Goal: Task Accomplishment & Management: Complete application form

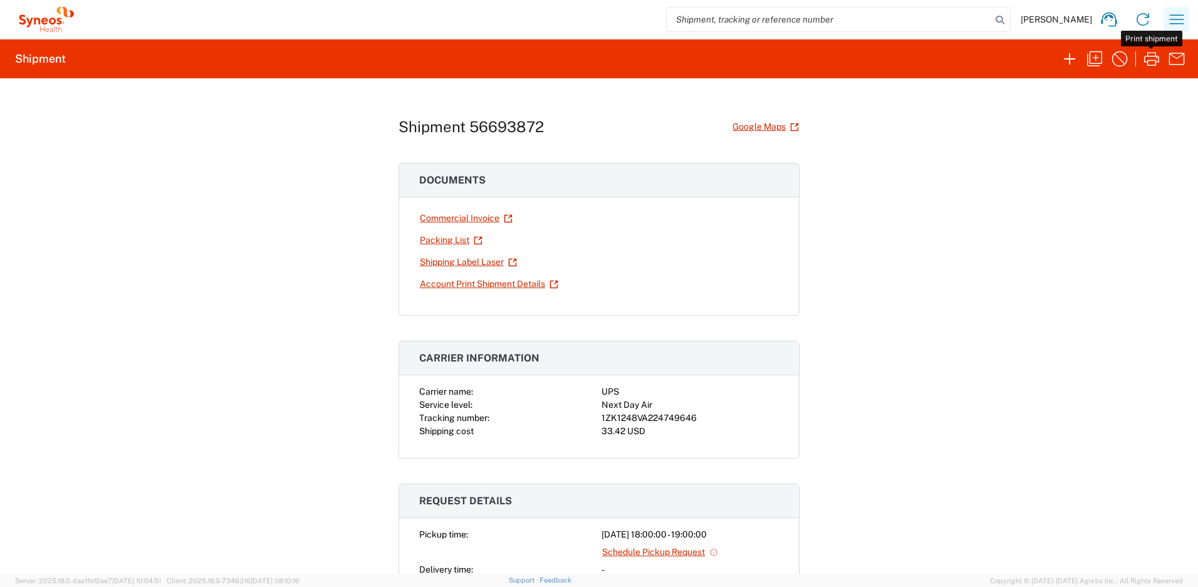
click at [1178, 22] on icon "button" at bounding box center [1177, 19] width 20 height 20
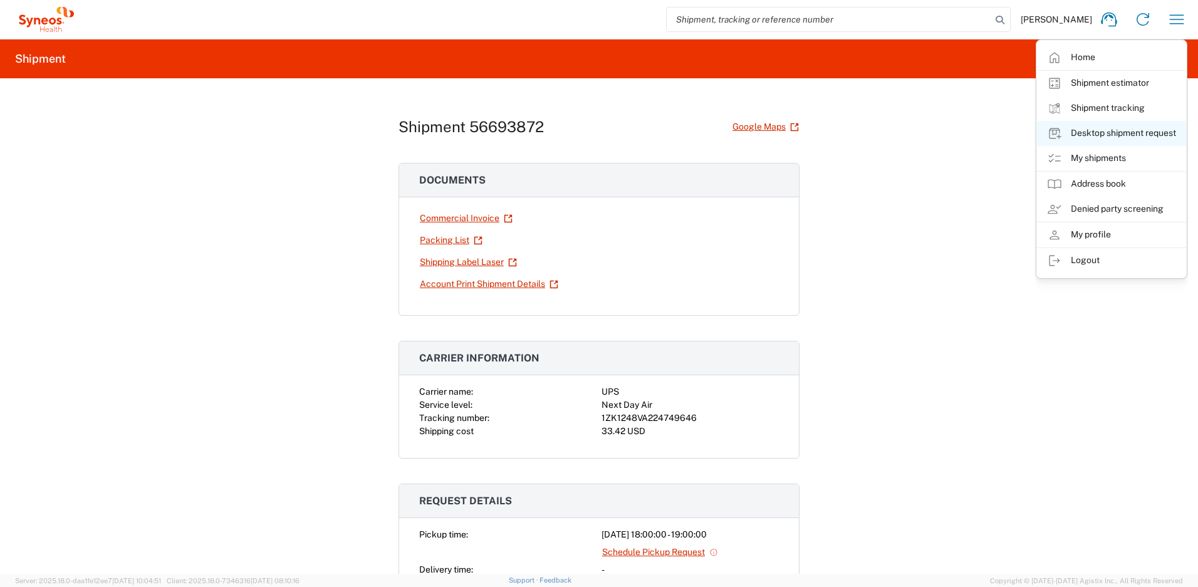
click at [1088, 137] on link "Desktop shipment request" at bounding box center [1111, 133] width 149 height 25
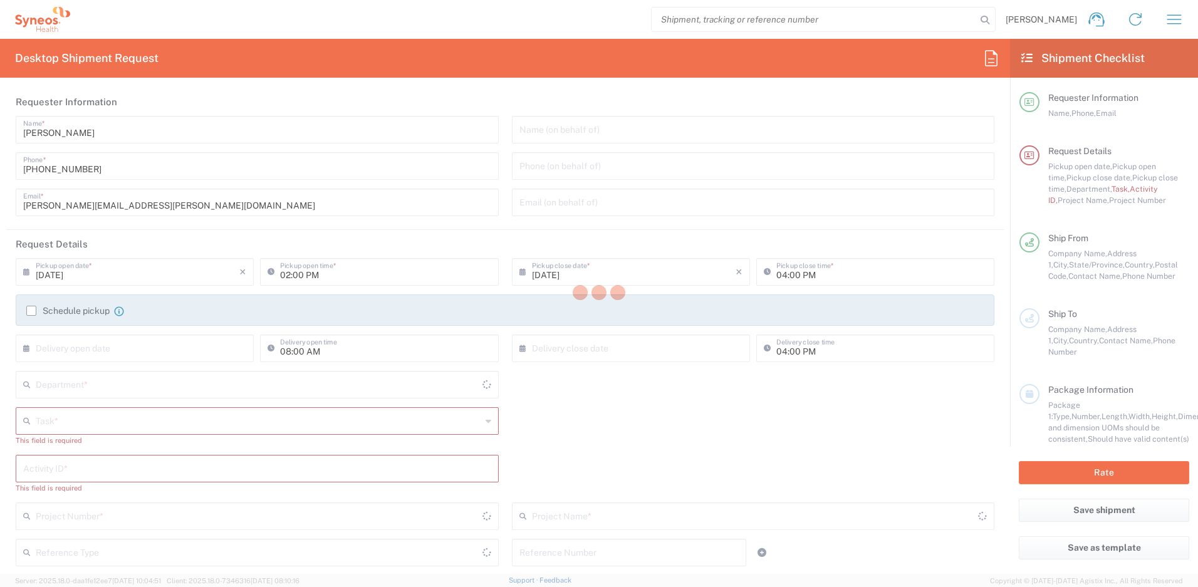
type input "[US_STATE]"
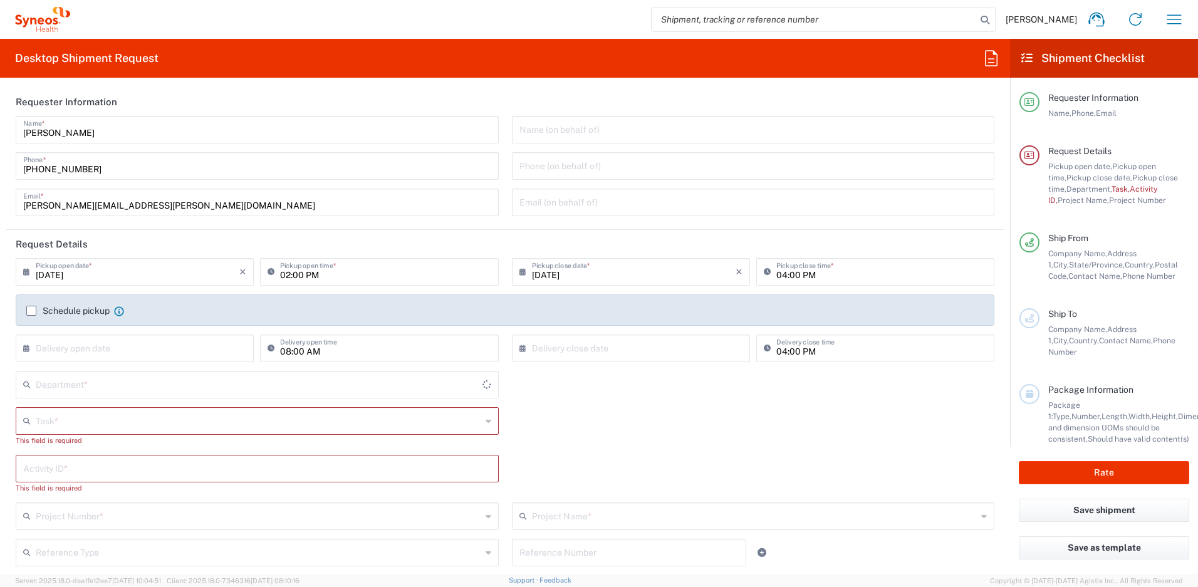
type input "[GEOGRAPHIC_DATA]"
type input "4510"
type input "Syneos Health, LLC-[GEOGRAPHIC_DATA] [GEOGRAPHIC_DATA] [GEOGRAPHIC_DATA]"
click at [146, 422] on input "text" at bounding box center [259, 420] width 446 height 22
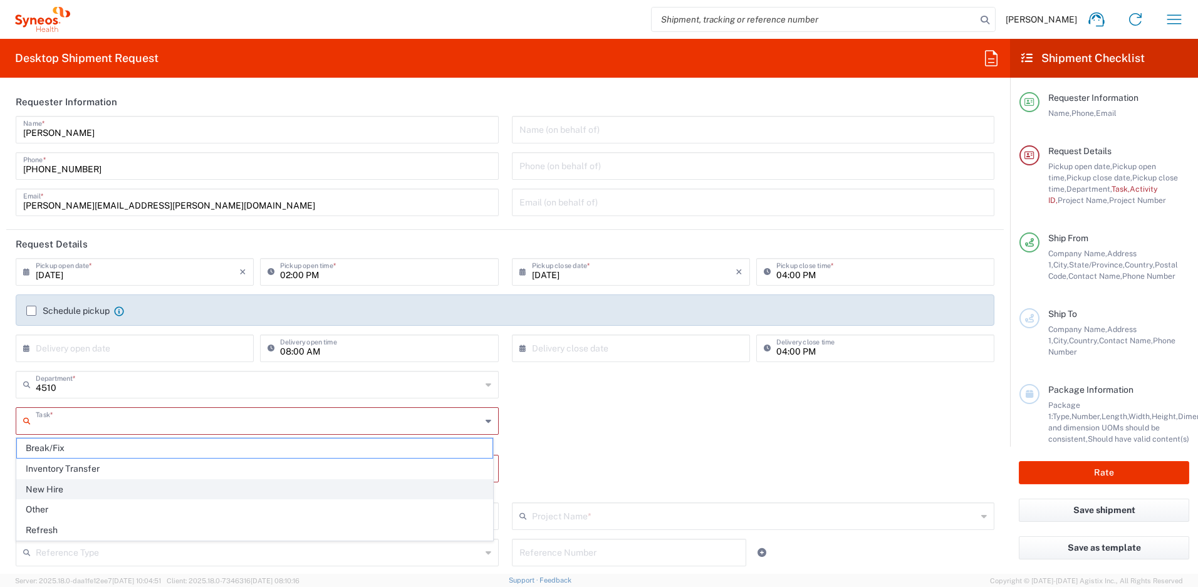
click at [93, 491] on span "New Hire" at bounding box center [255, 489] width 476 height 19
type input "New Hire"
click at [93, 460] on input "text" at bounding box center [260, 457] width 449 height 22
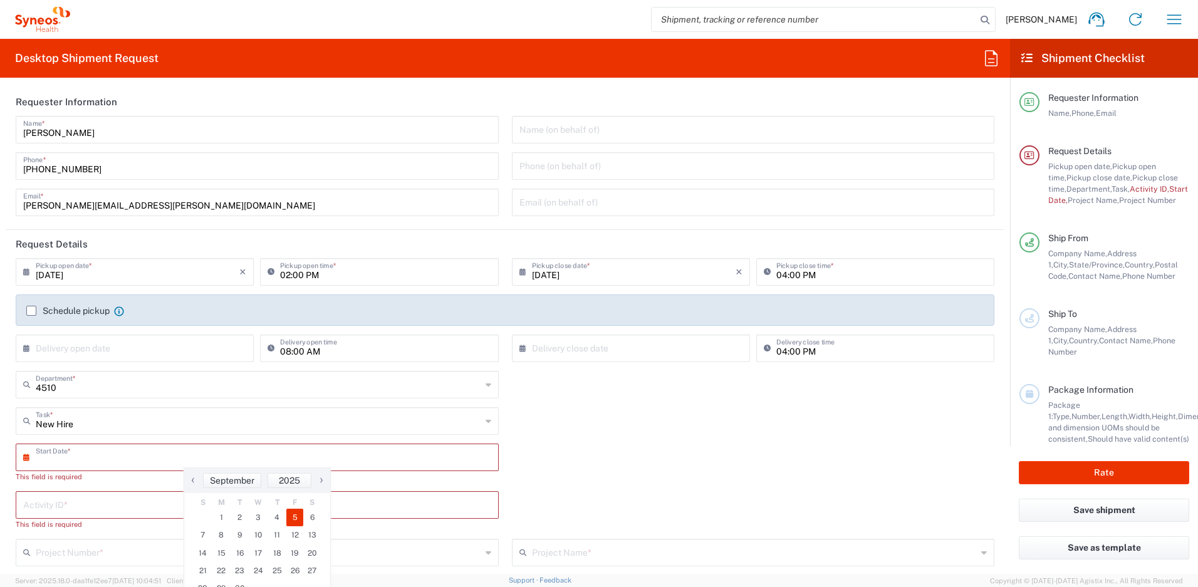
click at [296, 519] on span "5" at bounding box center [295, 518] width 18 height 18
type input "[DATE]"
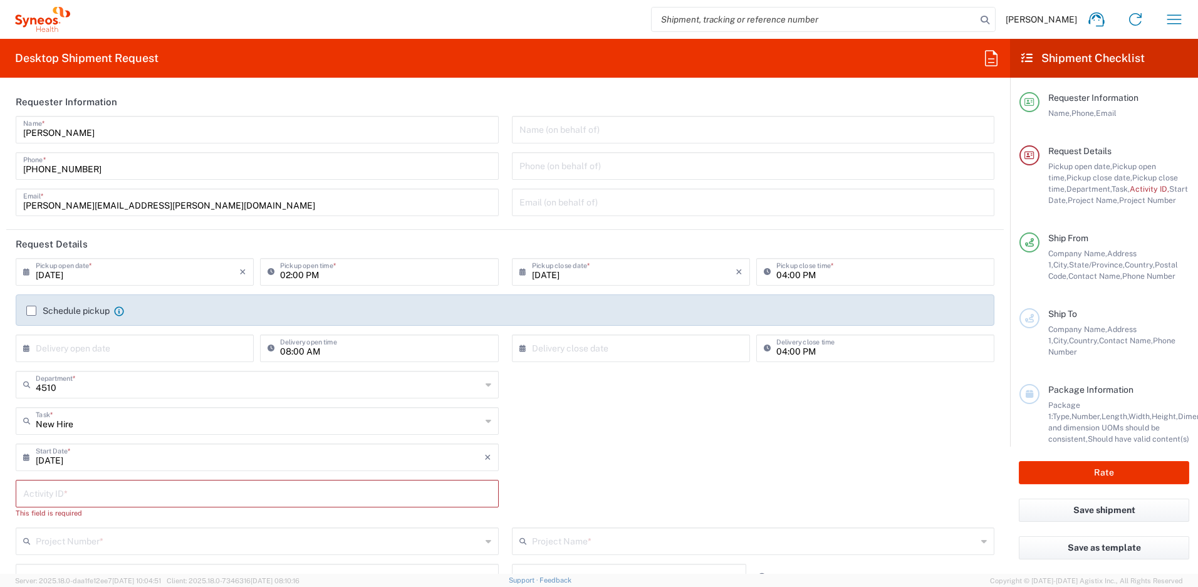
click at [97, 500] on input "text" at bounding box center [257, 493] width 468 height 22
click at [150, 492] on input "text" at bounding box center [257, 493] width 468 height 22
paste input "SCTASK2687583"
type input "SCTASK2687583"
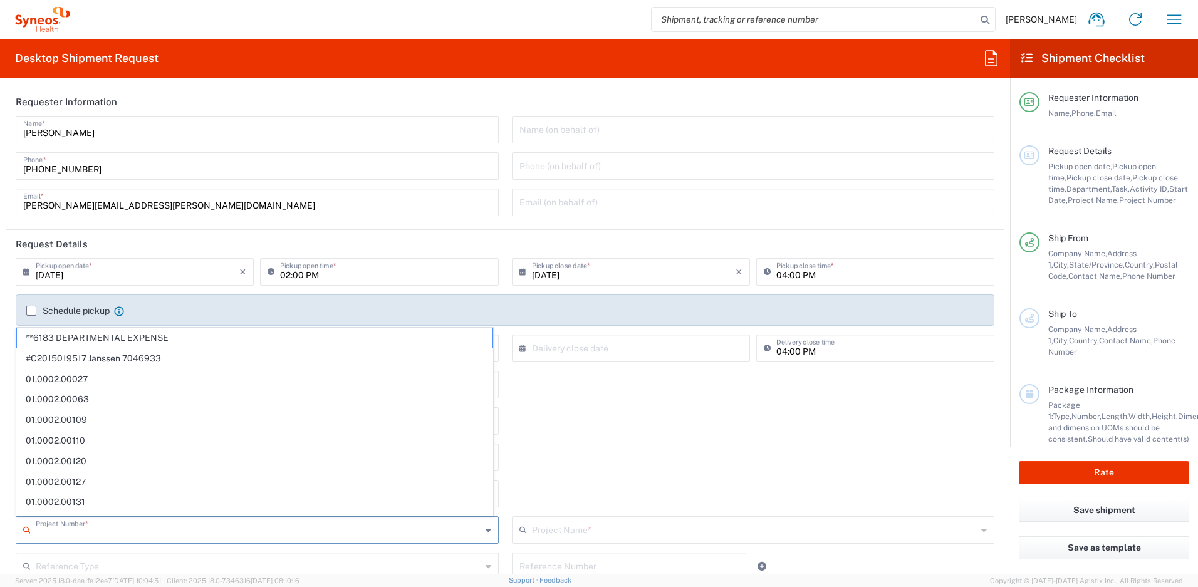
click at [130, 522] on input "text" at bounding box center [259, 529] width 446 height 22
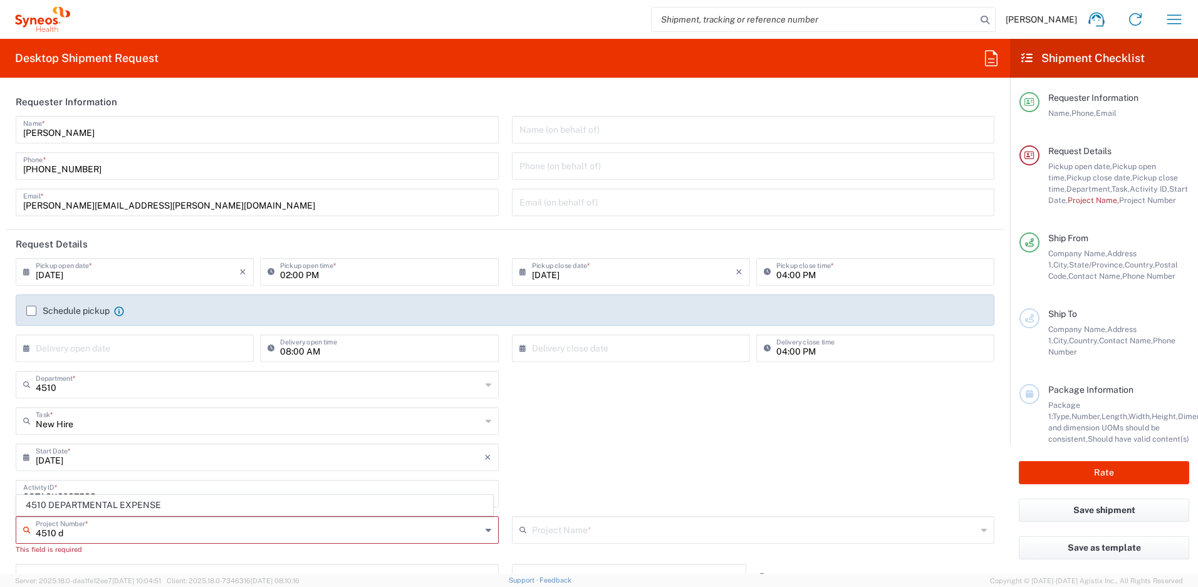
click at [112, 508] on span "4510 DEPARTMENTAL EXPENSE" at bounding box center [255, 505] width 476 height 19
type input "4510 DEPARTMENTAL EXPENSE"
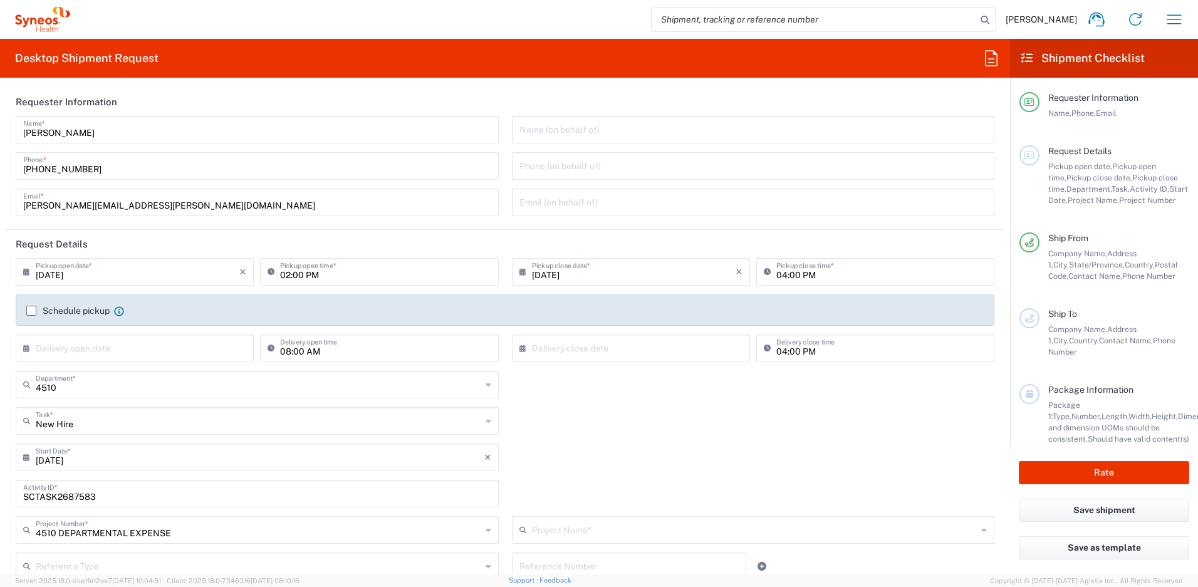
type input "4510 DEPARTMENTAL EXPENSE"
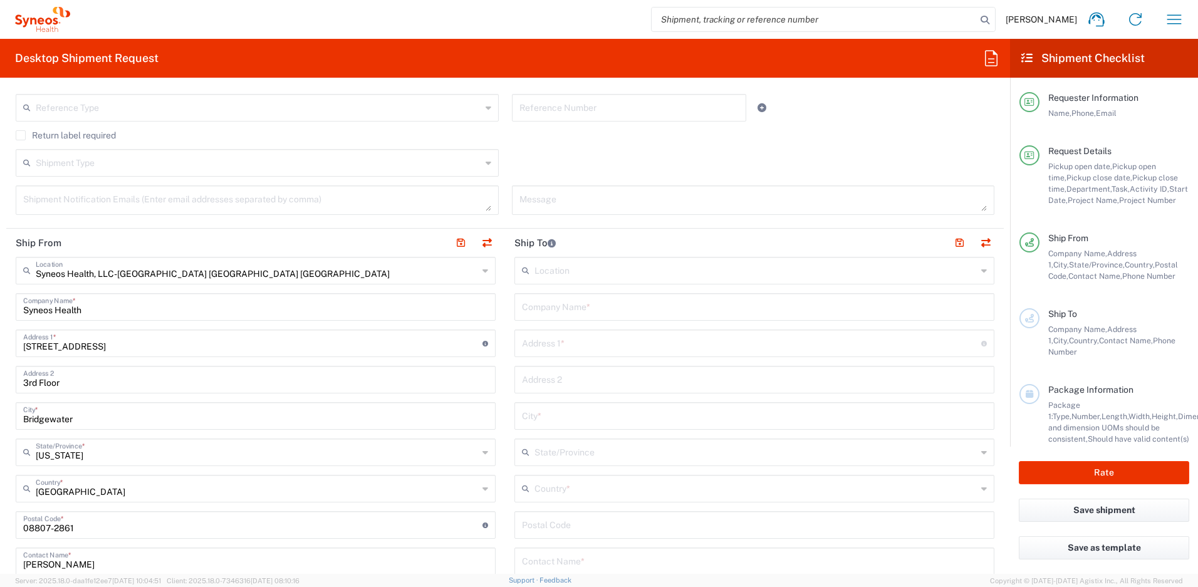
scroll to position [459, 0]
click at [567, 480] on input "text" at bounding box center [756, 487] width 442 height 22
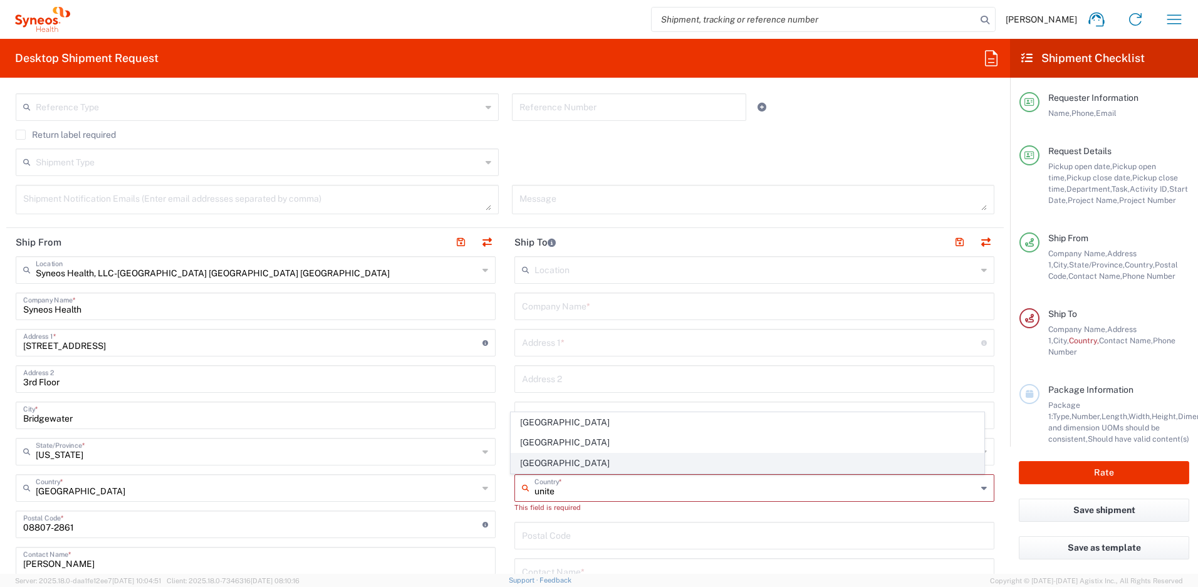
click at [523, 468] on span "[GEOGRAPHIC_DATA]" at bounding box center [747, 463] width 473 height 19
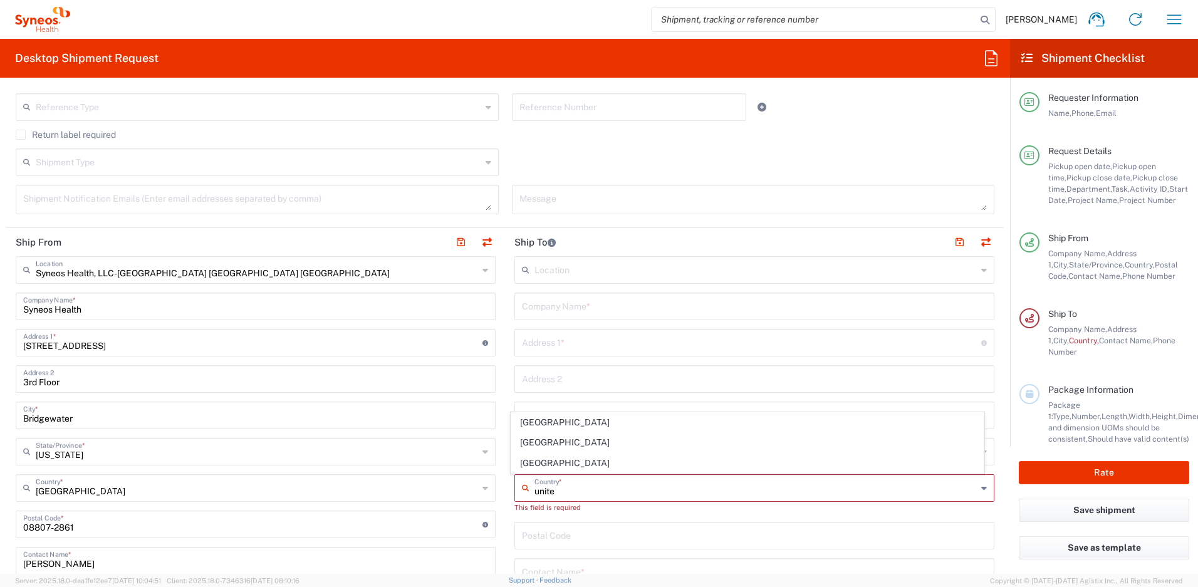
type input "[GEOGRAPHIC_DATA]"
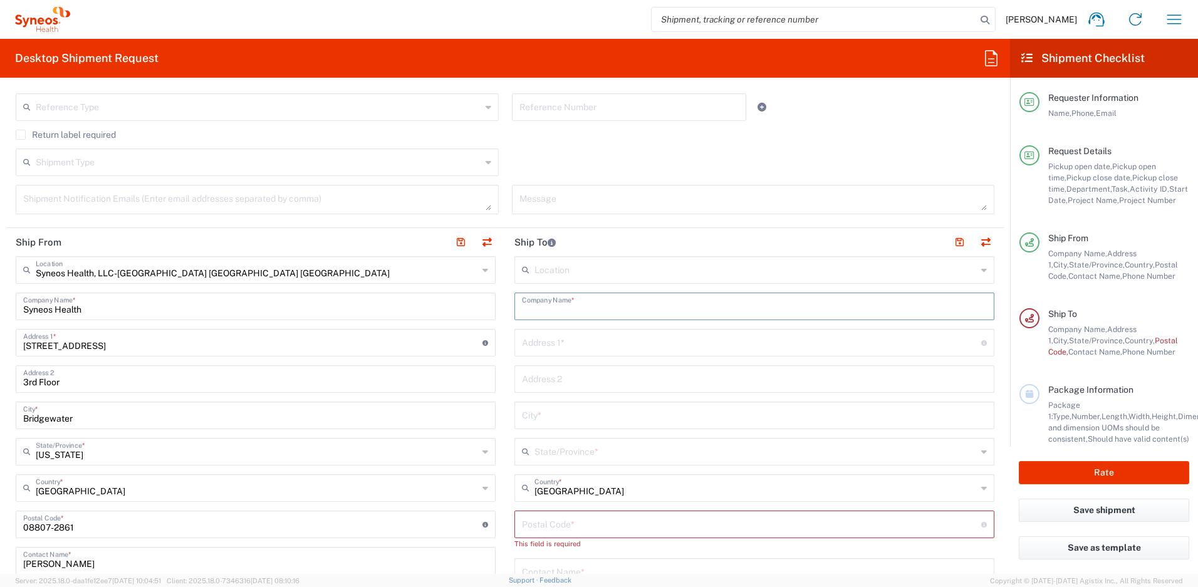
click at [542, 303] on input "text" at bounding box center [754, 306] width 465 height 22
paste input "[PERSON_NAME]"
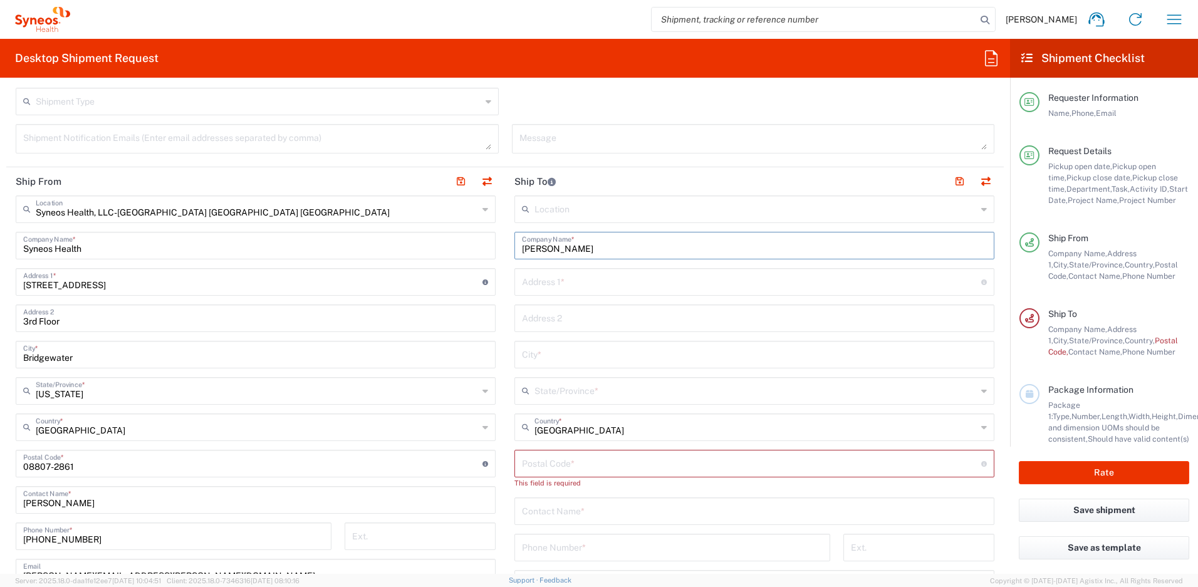
scroll to position [575, 0]
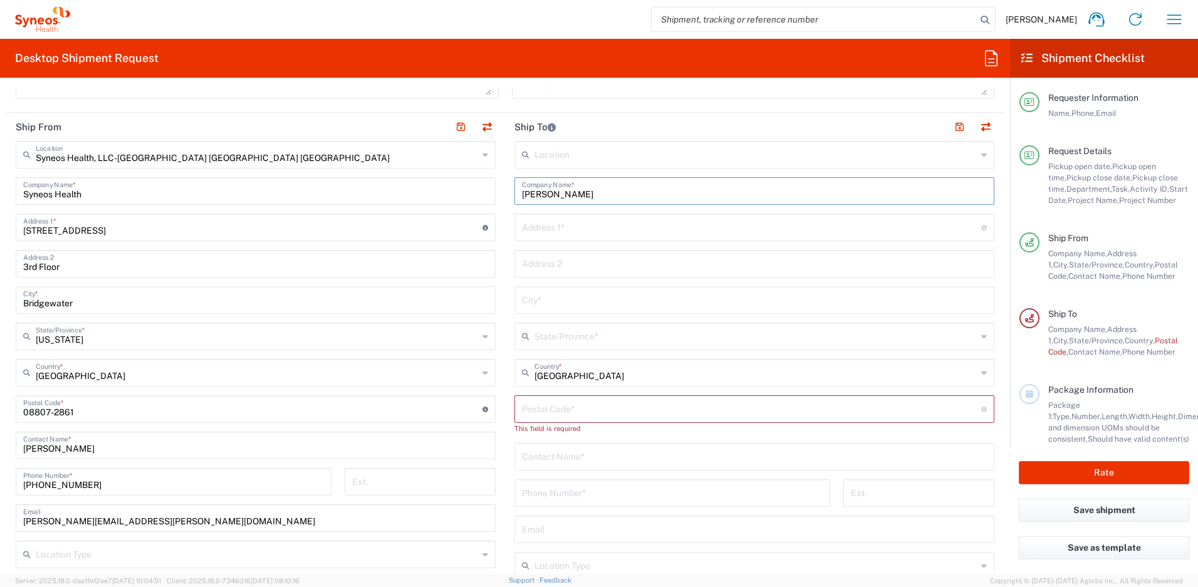
type input "[PERSON_NAME]"
click at [562, 495] on input "tel" at bounding box center [672, 492] width 301 height 22
click at [532, 462] on input "text" at bounding box center [754, 456] width 465 height 22
paste input "[PERSON_NAME]"
type input "[PERSON_NAME]"
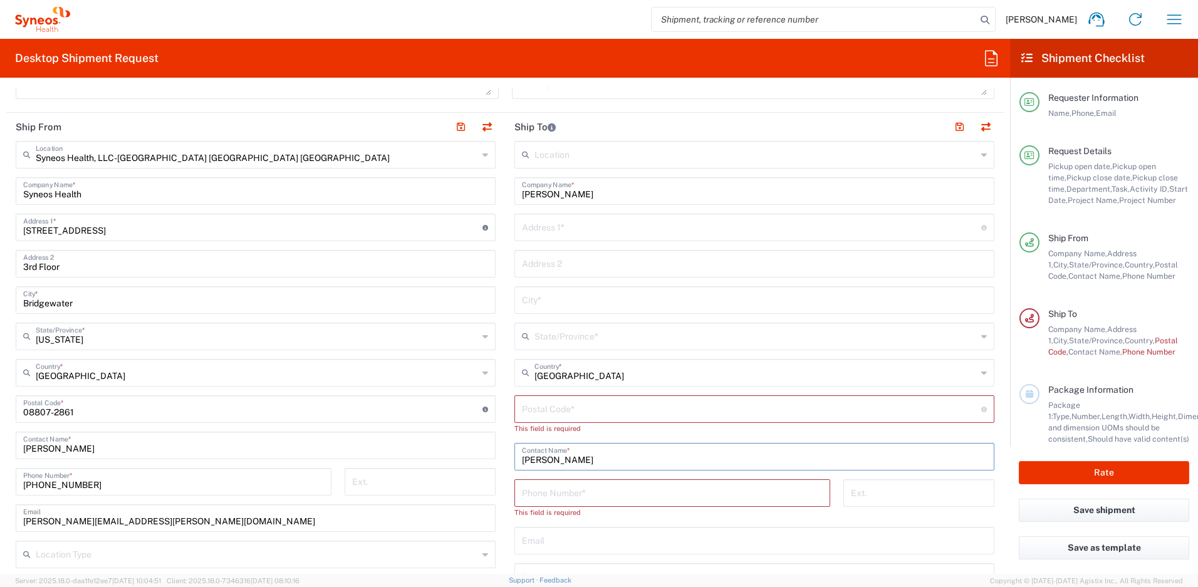
click at [551, 229] on input "text" at bounding box center [751, 227] width 459 height 22
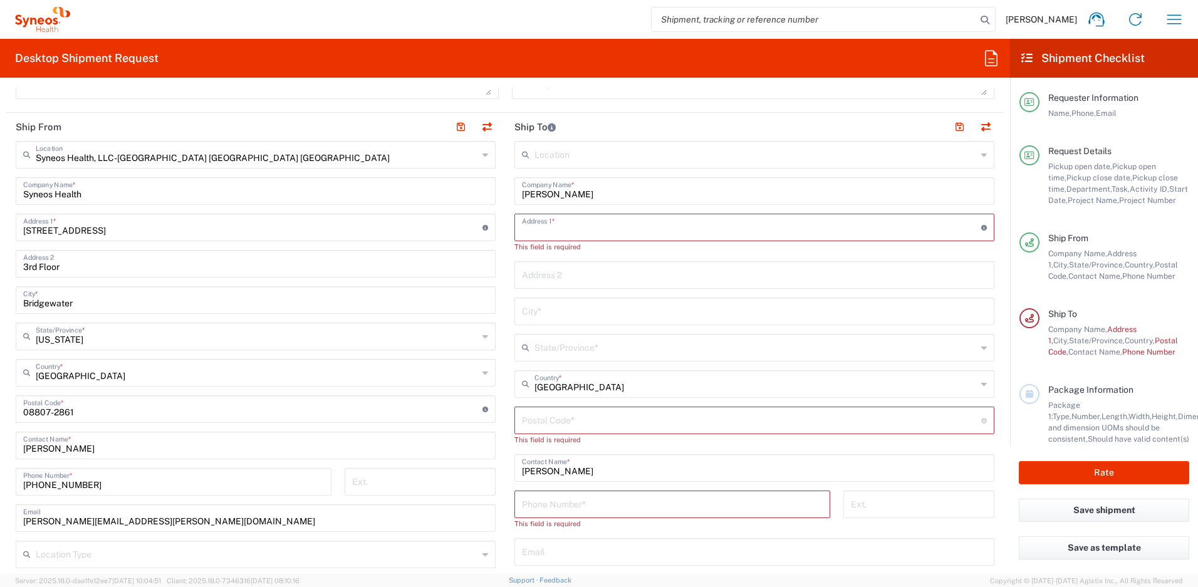
click at [562, 550] on input "text" at bounding box center [754, 551] width 465 height 22
paste input "[PERSON_NAME][EMAIL_ADDRESS][PERSON_NAME][DOMAIN_NAME]"
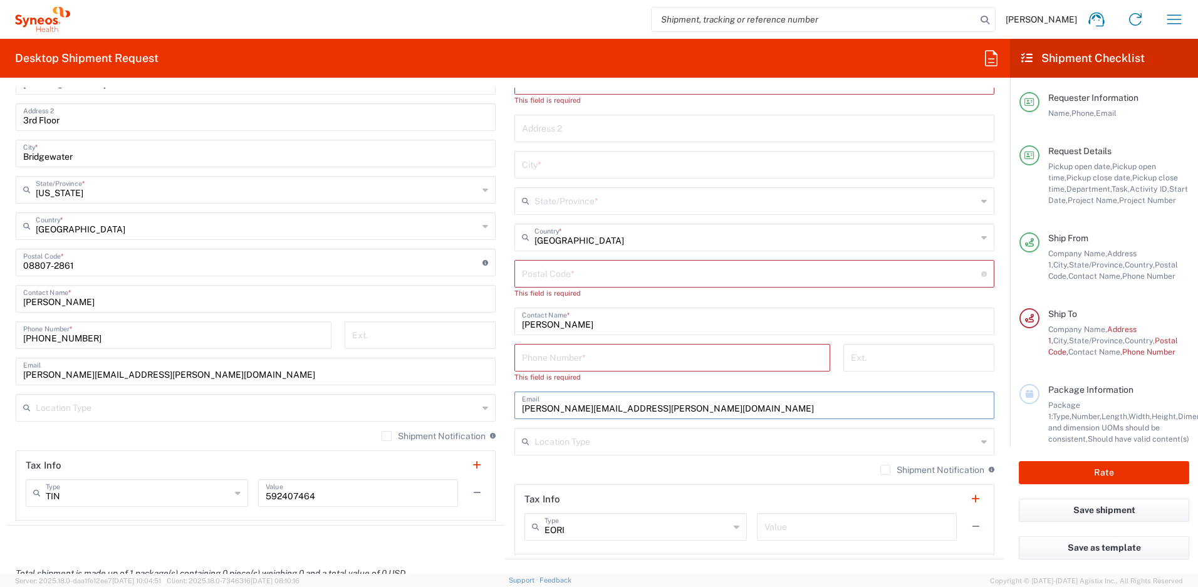
scroll to position [743, 0]
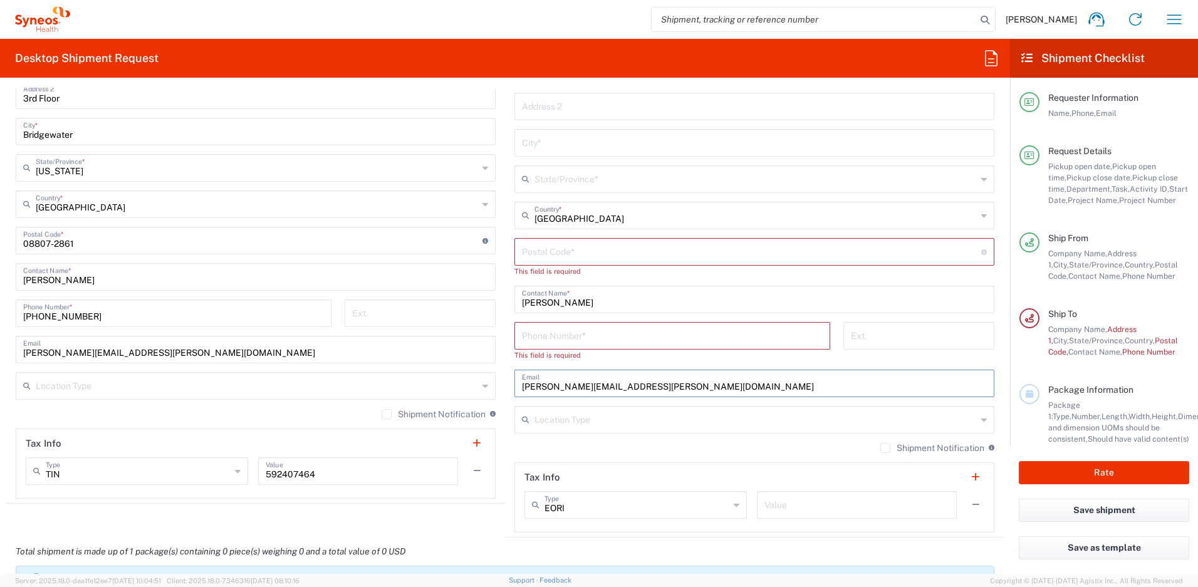
type input "[PERSON_NAME][EMAIL_ADDRESS][PERSON_NAME][DOMAIN_NAME]"
click at [881, 449] on label "Shipment Notification" at bounding box center [933, 448] width 104 height 10
click at [886, 448] on input "Shipment Notification" at bounding box center [886, 448] width 0 height 0
click at [552, 339] on input "tel" at bounding box center [672, 335] width 301 height 22
paste input "+ 6178931441"
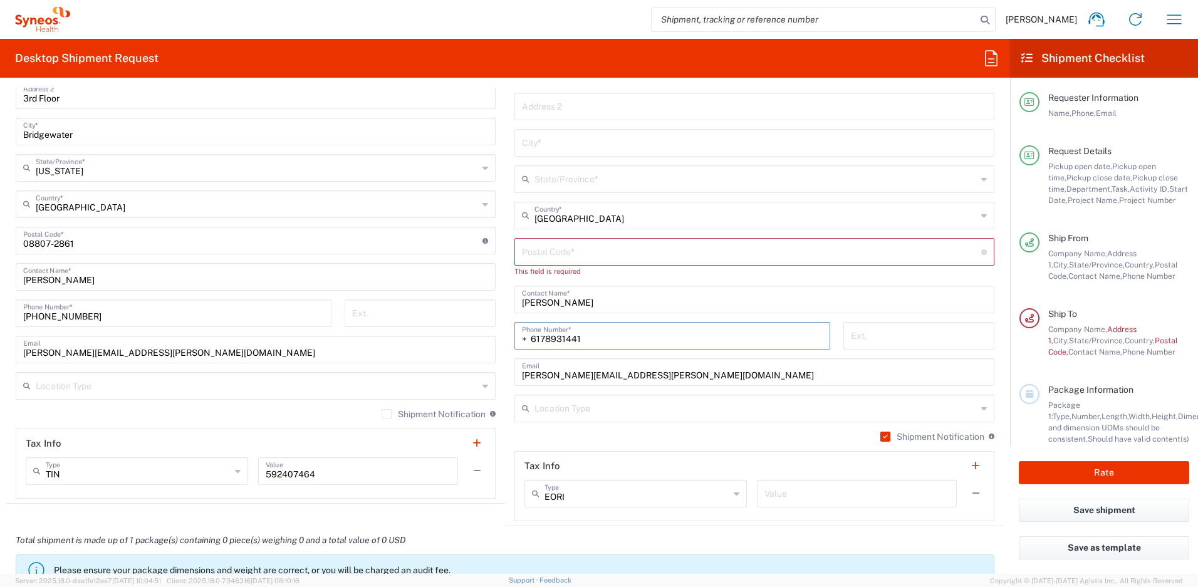
click at [528, 339] on input "+ 6178931441" at bounding box center [672, 335] width 301 height 22
type input "6178931441"
drag, startPoint x: 191, startPoint y: 352, endPoint x: -19, endPoint y: 348, distance: 210.6
click at [0, 348] on html "[PERSON_NAME] Home Shipment estimator Shipment tracking Desktop shipment reques…" at bounding box center [599, 293] width 1198 height 587
paste input "[PERSON_NAME].[PERSON_NAME]"
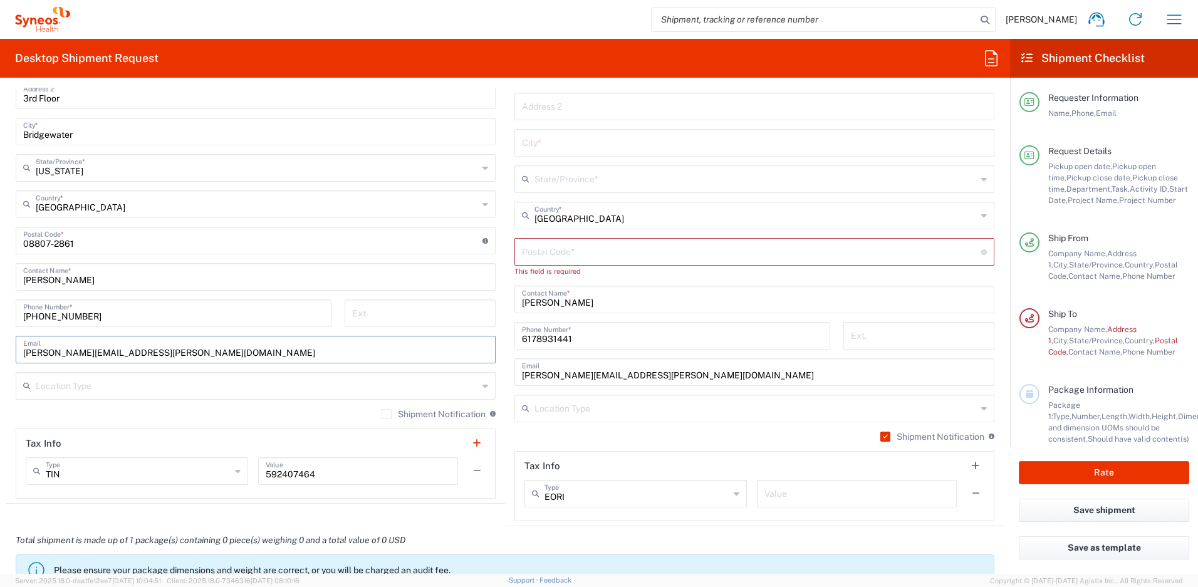
type input "[PERSON_NAME][EMAIL_ADDRESS][PERSON_NAME][DOMAIN_NAME]"
click at [384, 412] on label "Shipment Notification" at bounding box center [434, 414] width 104 height 10
click at [387, 414] on input "Shipment Notification" at bounding box center [387, 414] width 0 height 0
click at [553, 146] on input "text" at bounding box center [754, 142] width 465 height 22
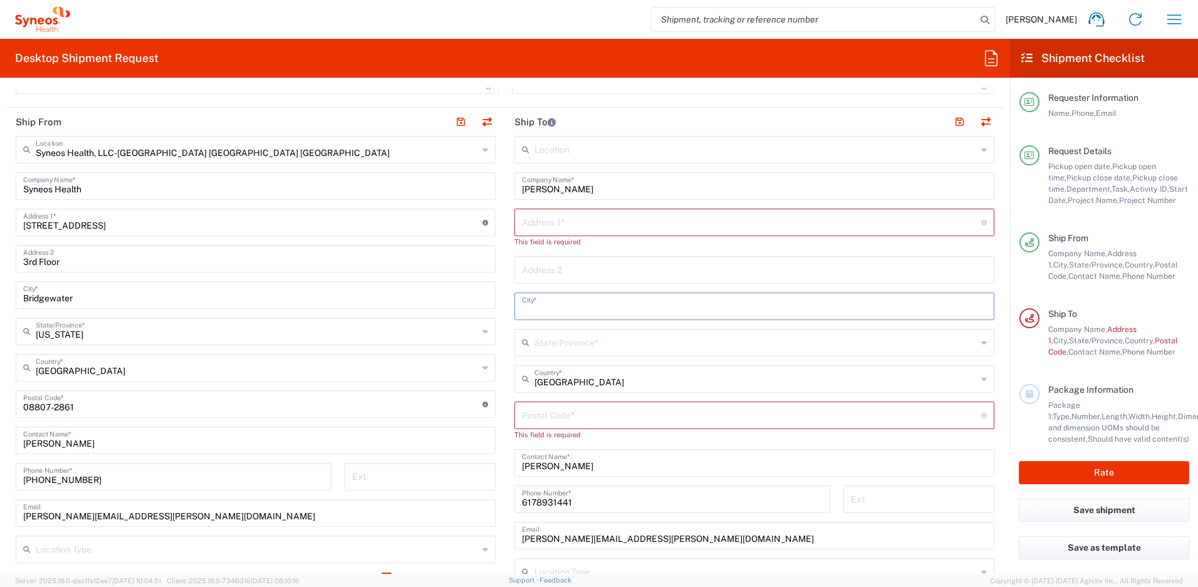
scroll to position [508, 0]
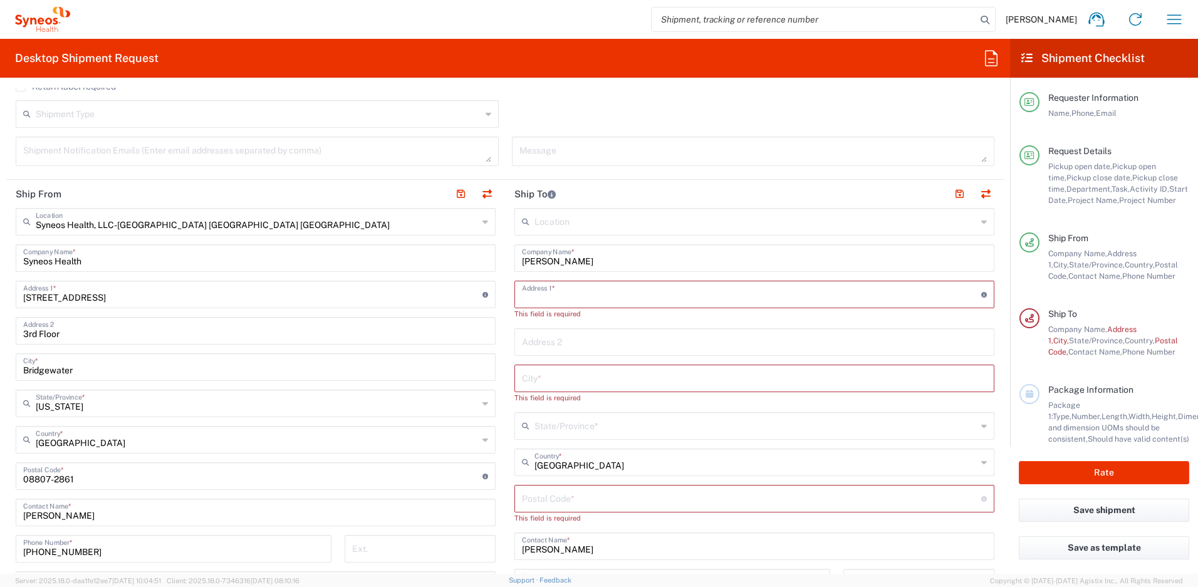
click at [566, 291] on input "text" at bounding box center [751, 294] width 459 height 22
paste input "[STREET_ADDRESS][PERSON_NAME]"
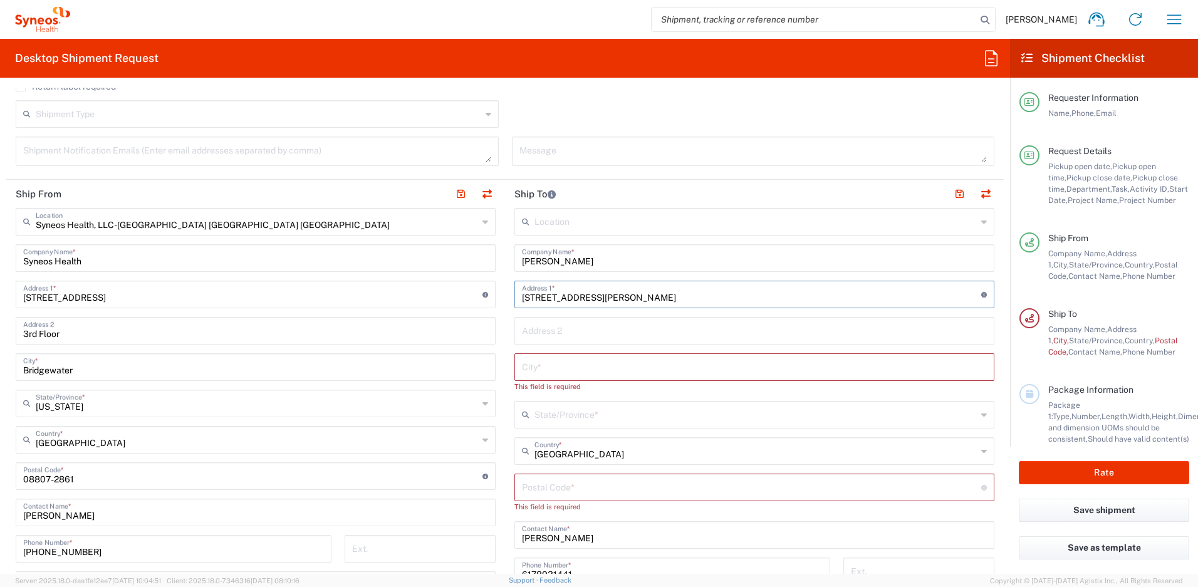
type input "[STREET_ADDRESS][PERSON_NAME]"
click at [548, 365] on input "text" at bounding box center [754, 366] width 465 height 22
paste input "[GEOGRAPHIC_DATA]"
type input "[GEOGRAPHIC_DATA]"
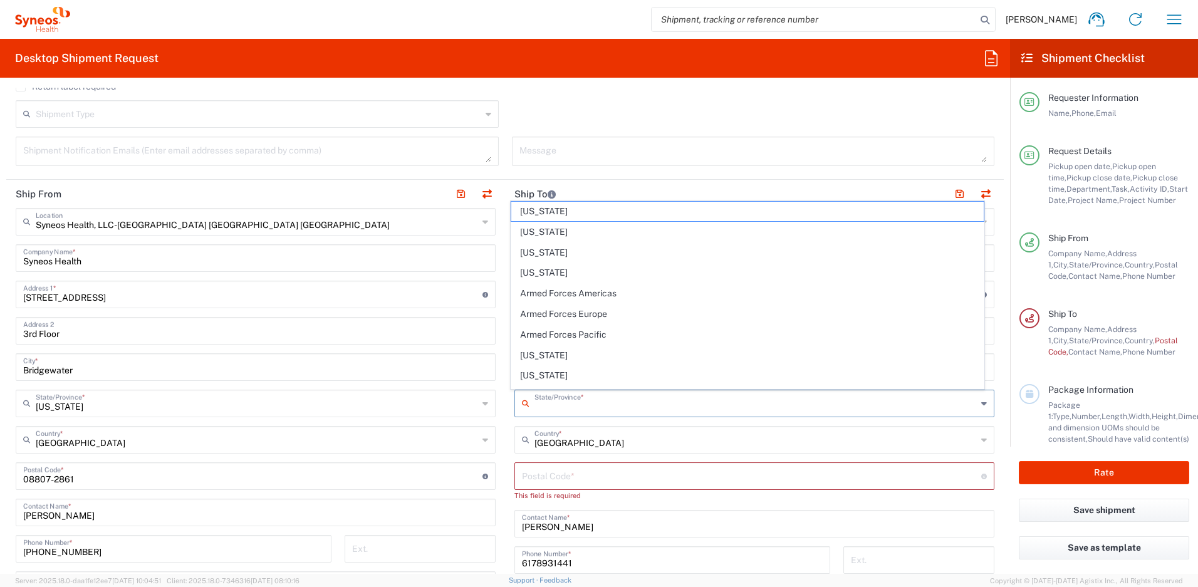
click at [555, 405] on input "text" at bounding box center [756, 403] width 442 height 22
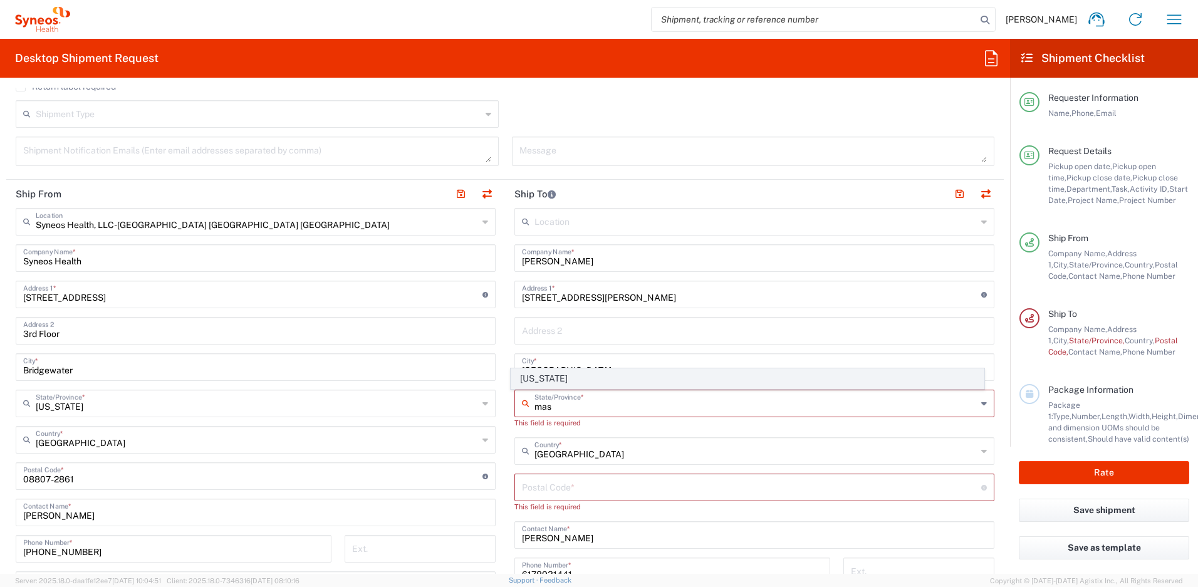
click at [529, 382] on span "[US_STATE]" at bounding box center [747, 378] width 473 height 19
type input "[US_STATE]"
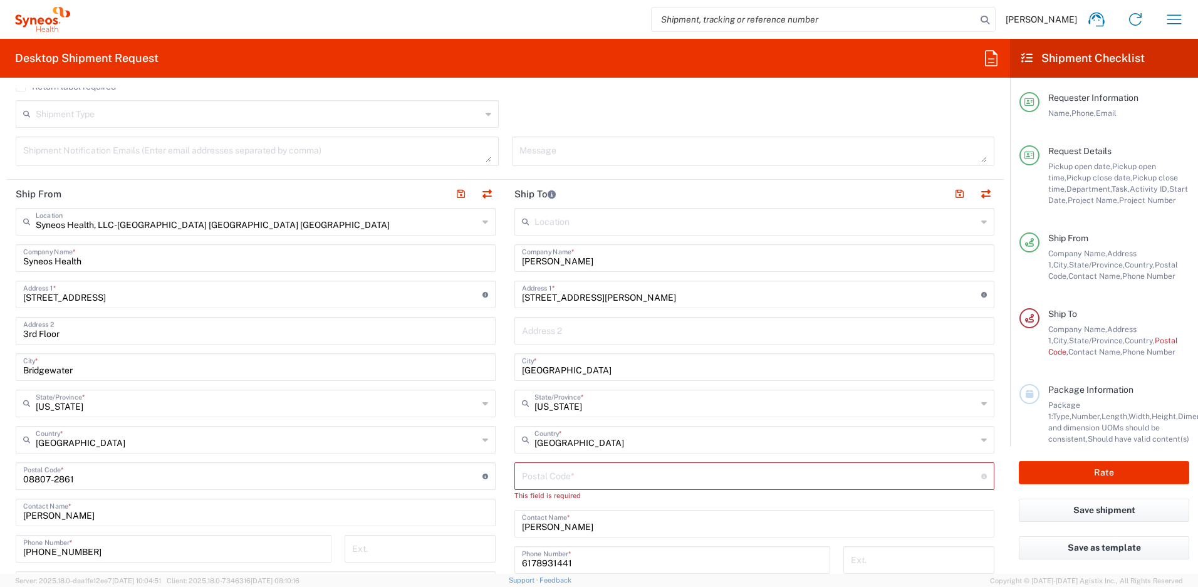
click at [550, 482] on input "undefined" at bounding box center [751, 475] width 459 height 22
paste input "02186"
type input "02186"
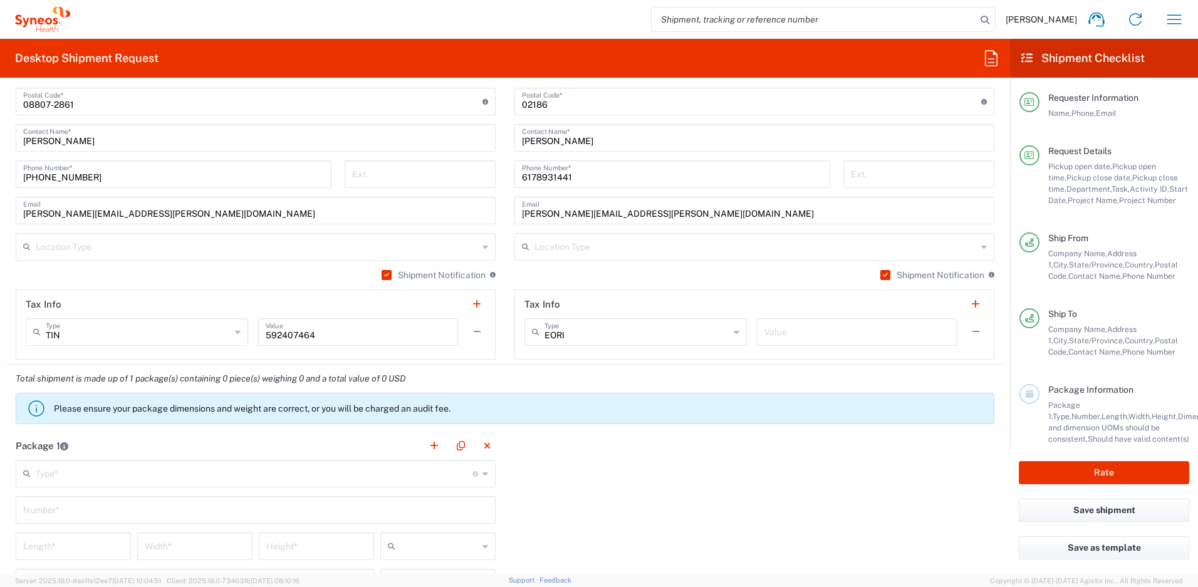
scroll to position [976, 0]
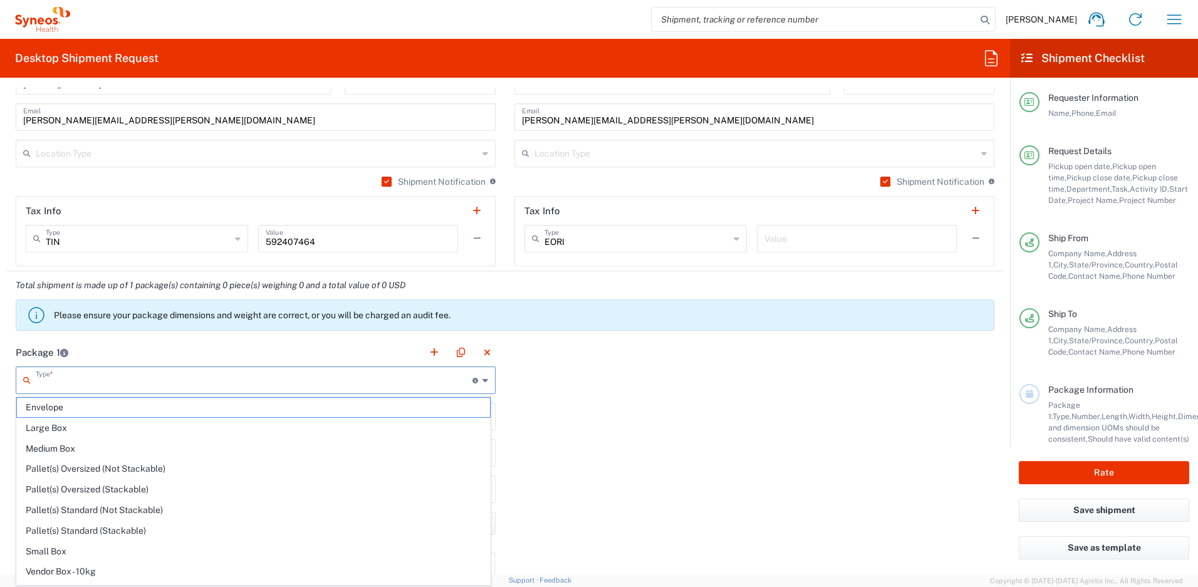
click at [204, 379] on input "text" at bounding box center [254, 380] width 437 height 22
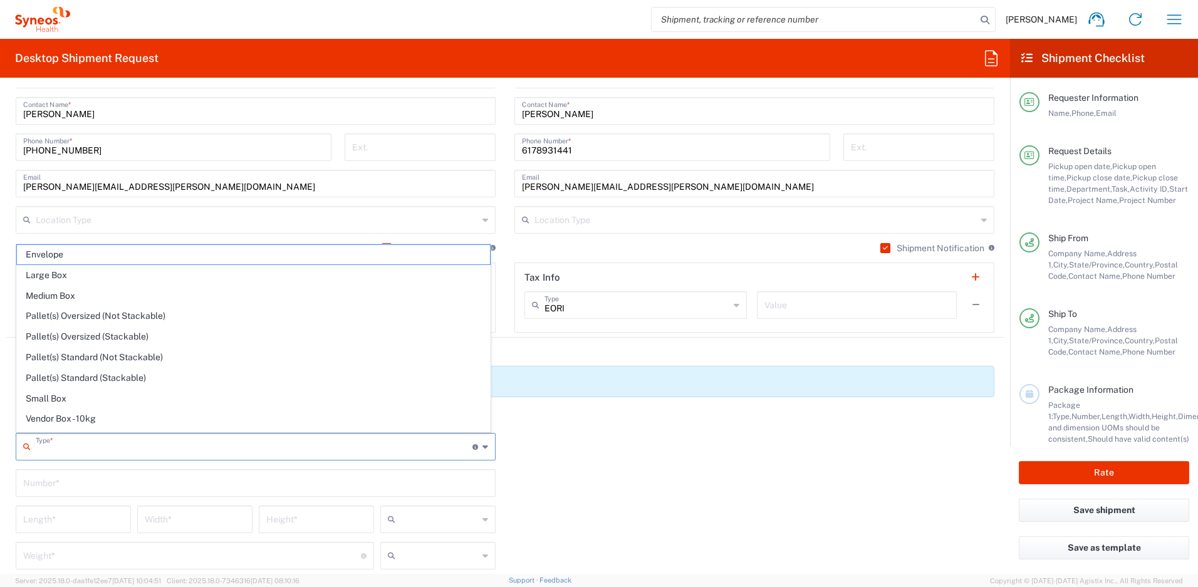
scroll to position [38, 0]
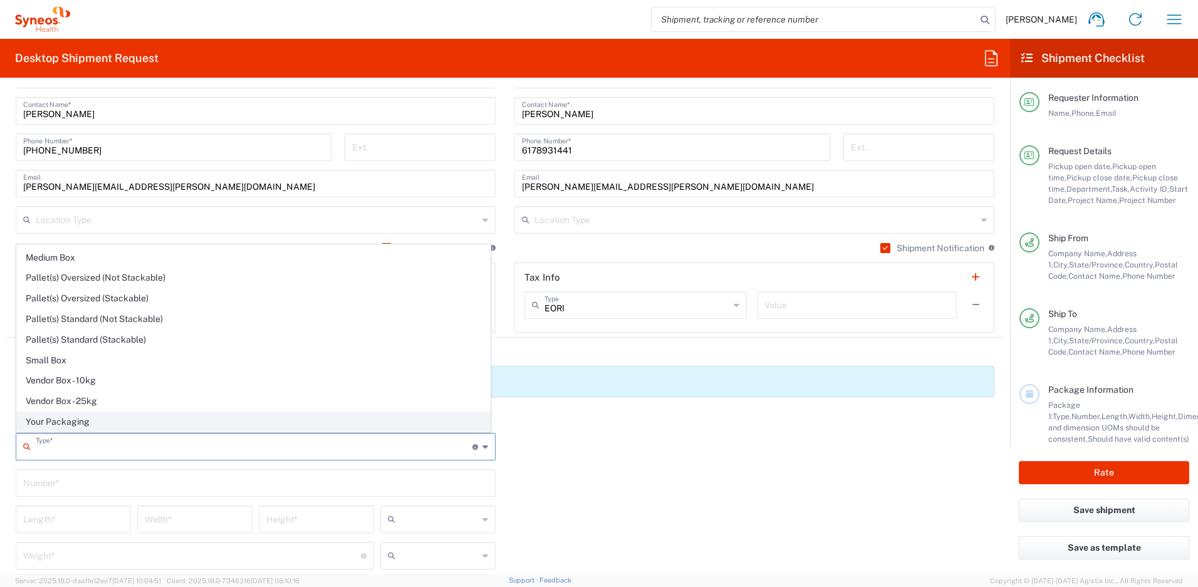
click at [253, 426] on span "Your Packaging" at bounding box center [253, 421] width 473 height 19
type input "Your Packaging"
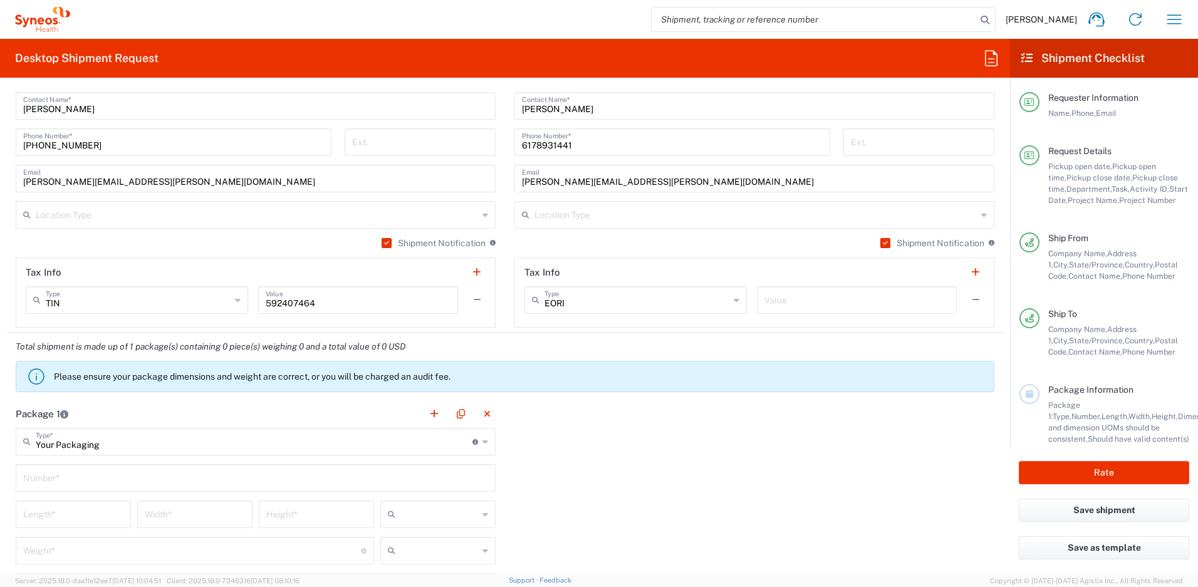
scroll to position [982, 0]
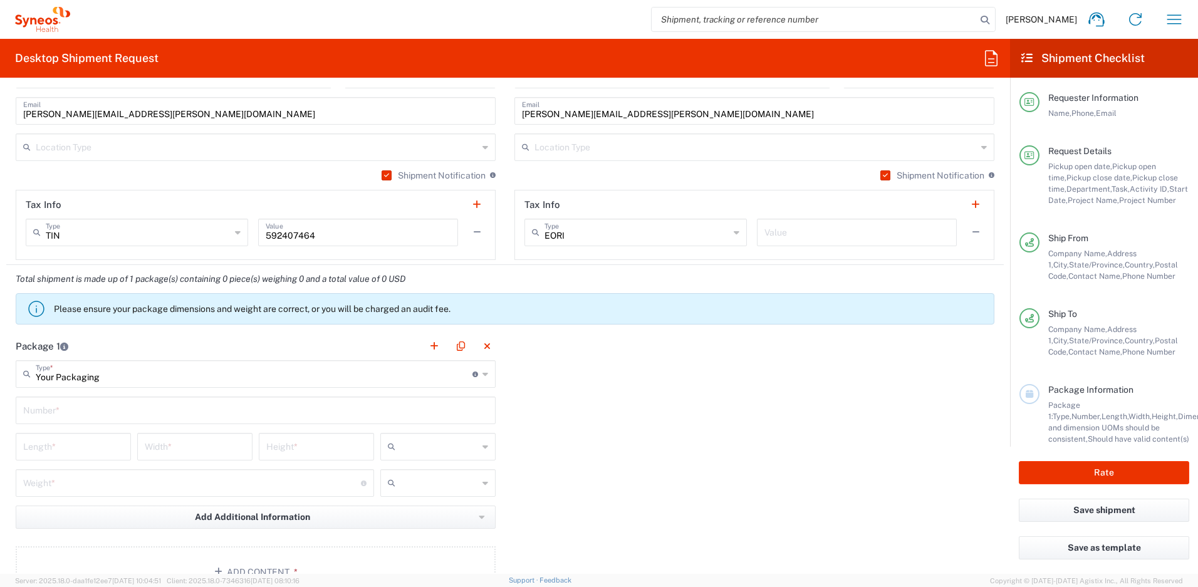
click at [133, 415] on input "text" at bounding box center [255, 410] width 465 height 22
type input "1"
click at [107, 443] on input "number" at bounding box center [73, 446] width 100 height 22
type input "16"
type input "12"
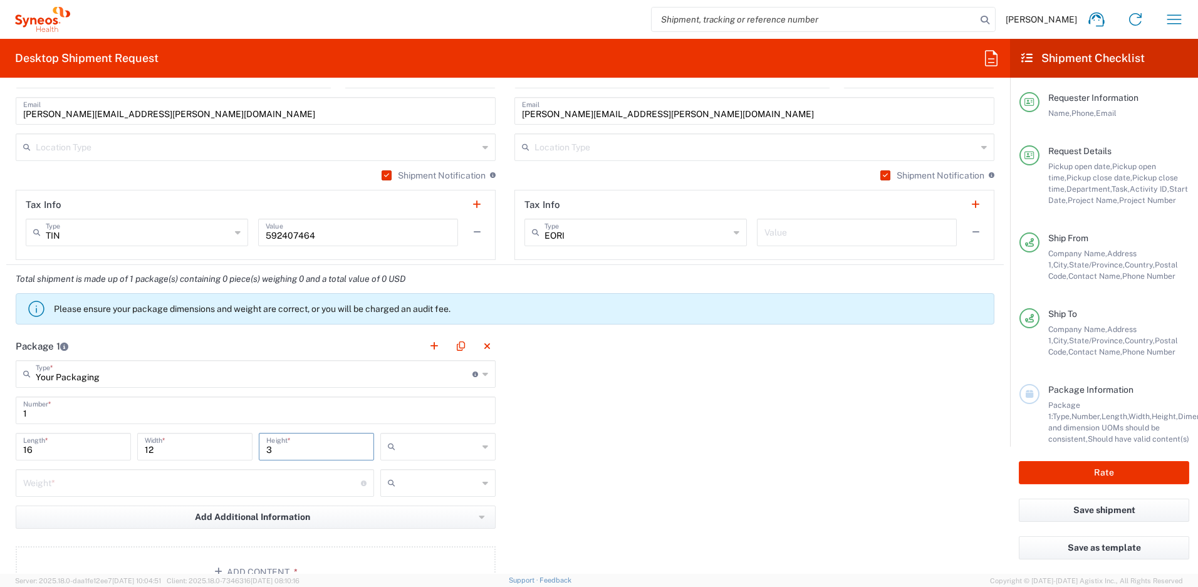
type input "3"
click at [92, 486] on input "number" at bounding box center [192, 482] width 338 height 22
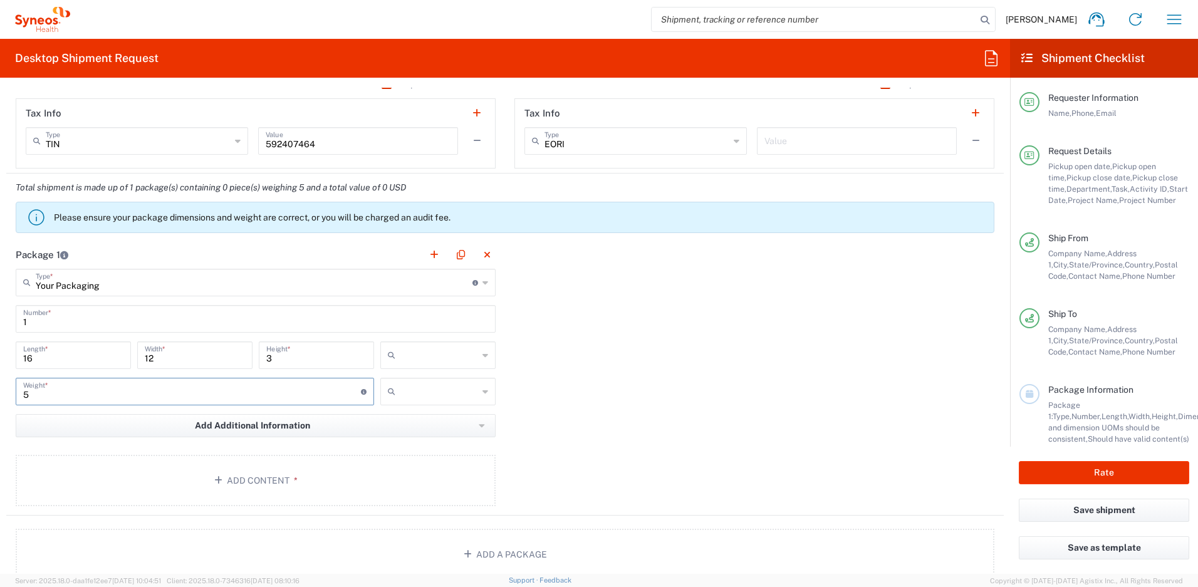
scroll to position [1141, 0]
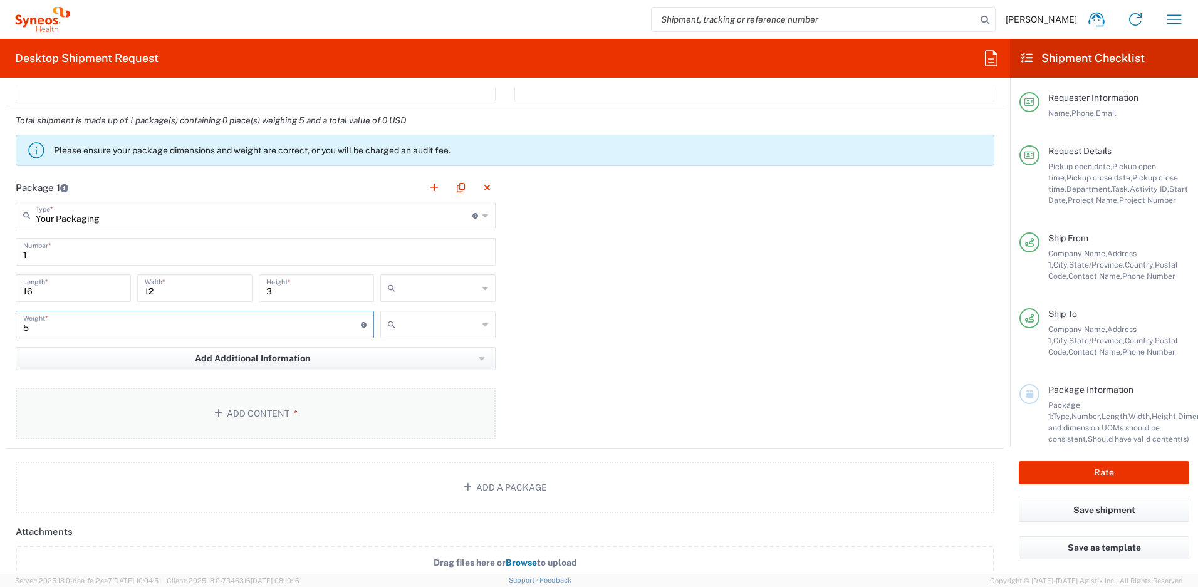
type input "5"
click at [297, 417] on button "Add Content *" at bounding box center [256, 413] width 480 height 51
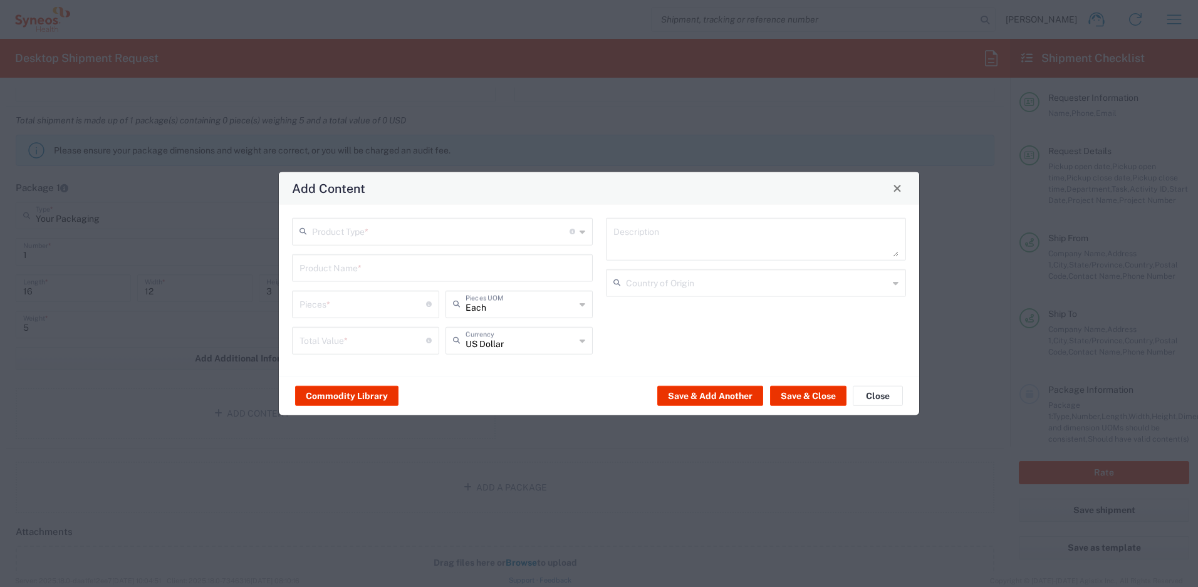
click at [360, 237] on input "text" at bounding box center [441, 230] width 258 height 22
drag, startPoint x: 355, startPoint y: 272, endPoint x: 355, endPoint y: 281, distance: 9.4
click at [355, 272] on span "General Commodity" at bounding box center [442, 278] width 298 height 19
type input "General Commodity"
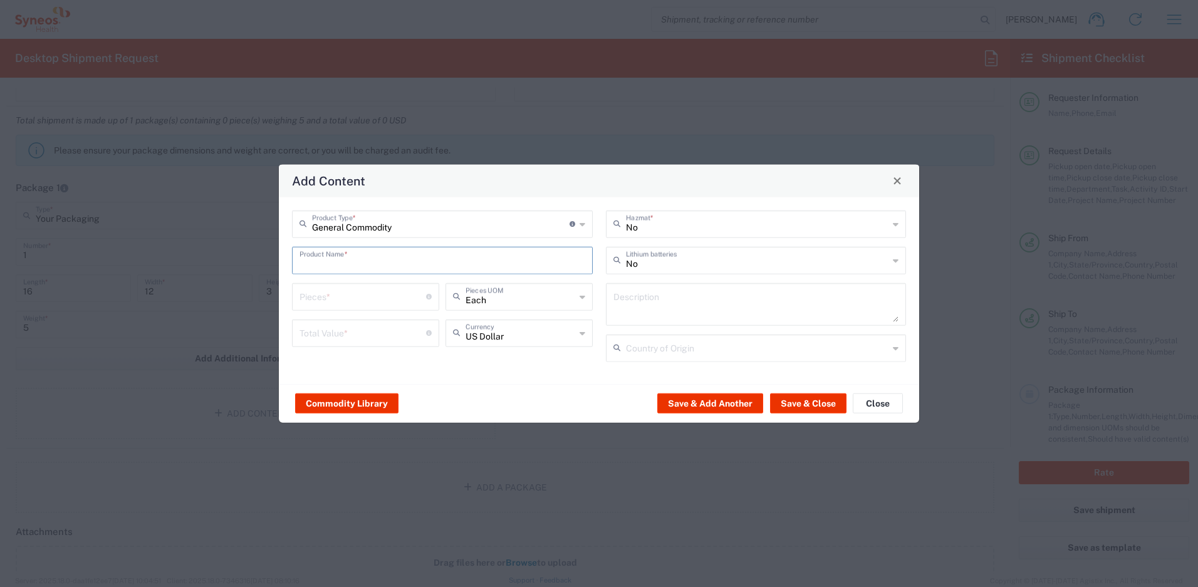
click at [358, 267] on input "text" at bounding box center [443, 259] width 286 height 22
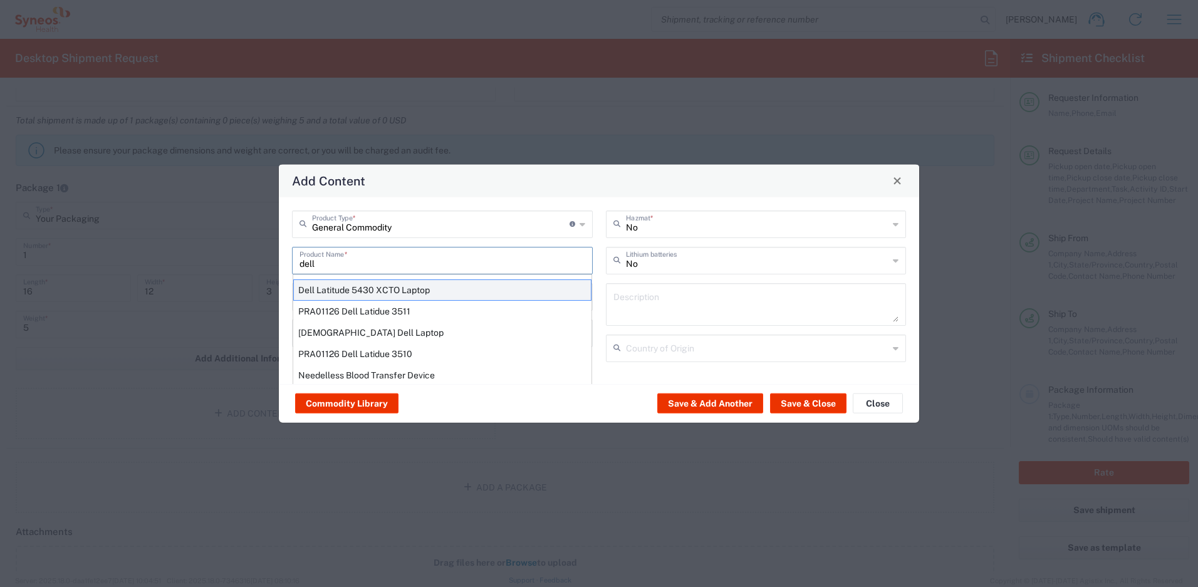
click at [360, 285] on div "Dell Latitude 5430 XCTO Laptop" at bounding box center [442, 289] width 298 height 21
type input "Dell Latitude 5430 XCTO Laptop"
type input "1"
type textarea "BaseIntel Core i7-1265U vProÂ® Processor - 14" 16 GB RAM - 512 GB SSD"
type input "[GEOGRAPHIC_DATA]"
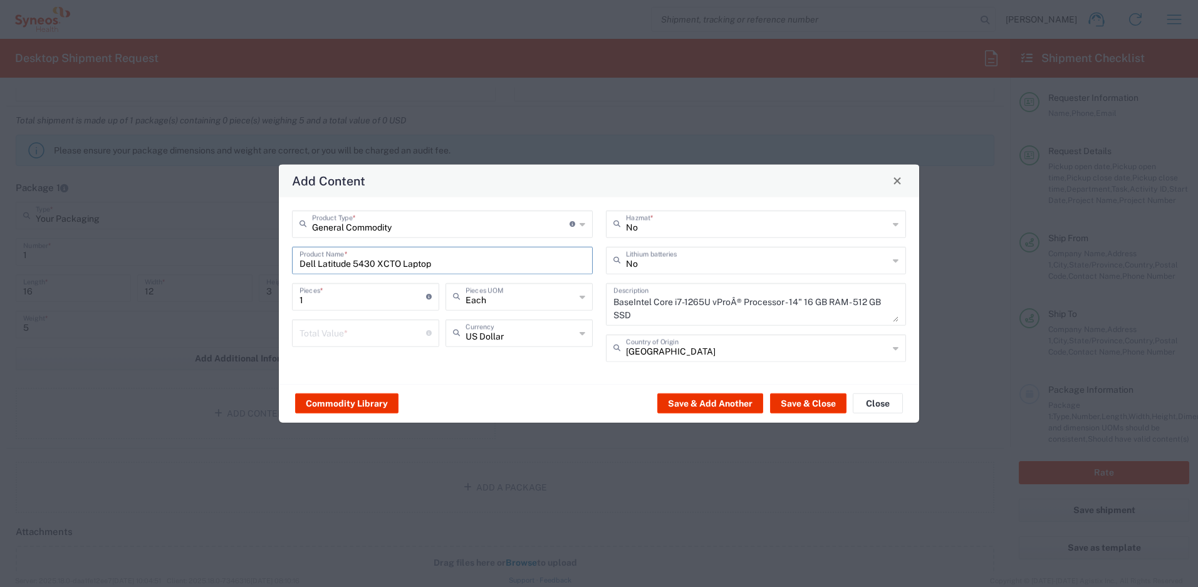
click at [356, 324] on input "number" at bounding box center [363, 332] width 127 height 22
type input "900"
click at [680, 261] on input "text" at bounding box center [757, 259] width 263 height 22
click at [649, 301] on span "Yes" at bounding box center [756, 307] width 298 height 19
type input "Yes"
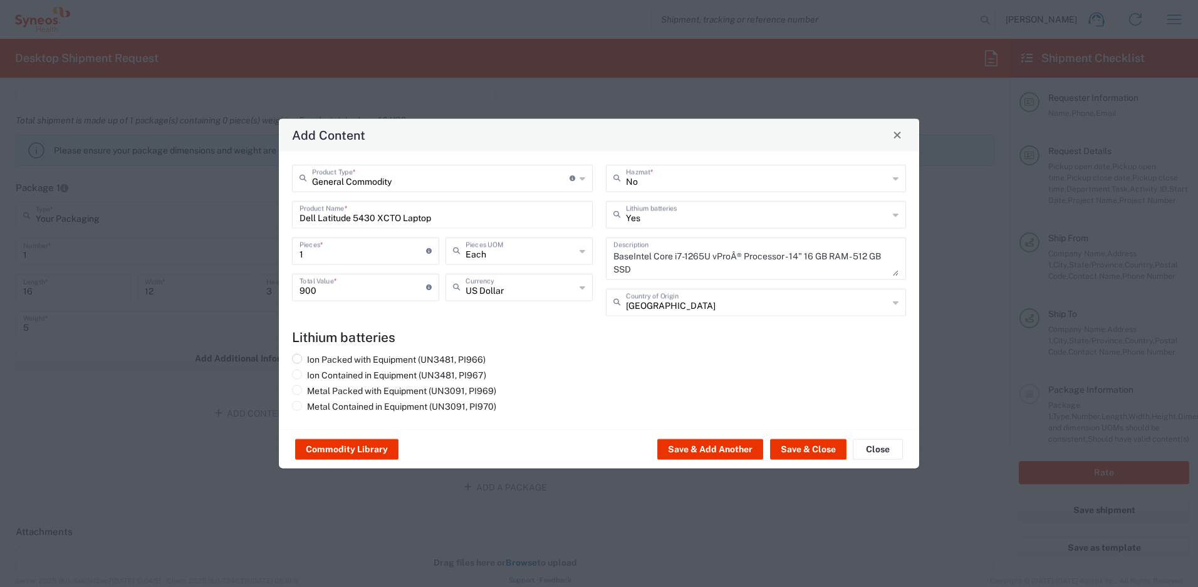
click at [461, 358] on label "Ion Packed with Equipment (UN3481, PI966)" at bounding box center [389, 358] width 194 height 11
click at [315, 358] on input "Ion Packed with Equipment (UN3481, PI966)" at bounding box center [311, 357] width 8 height 8
radio input "true"
click at [797, 448] on button "Save & Close" at bounding box center [808, 449] width 76 height 20
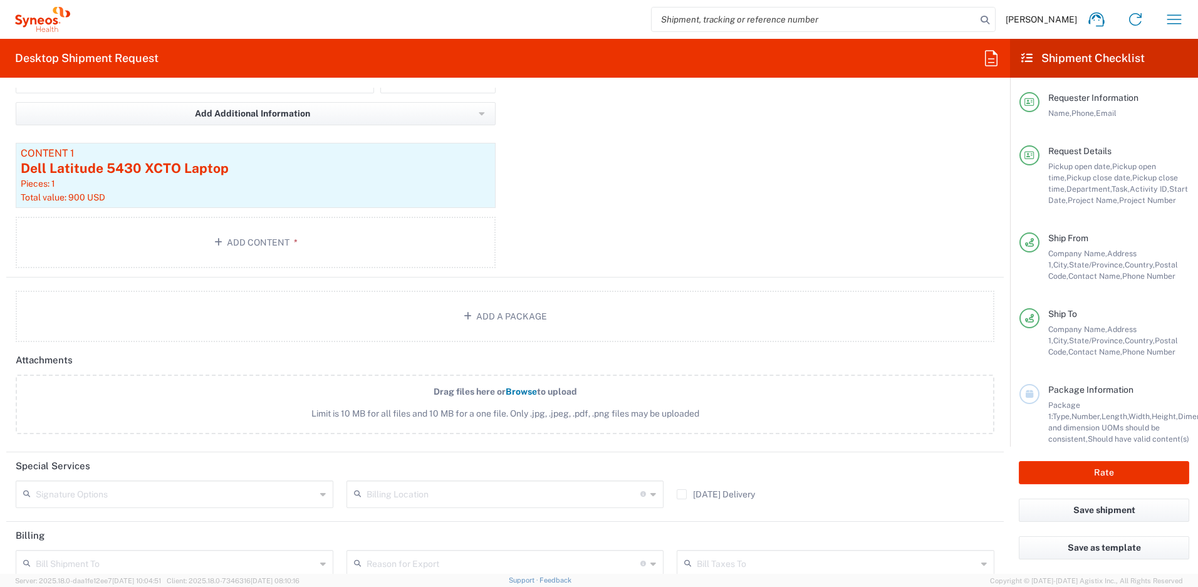
scroll to position [1388, 0]
click at [304, 489] on input "text" at bounding box center [176, 491] width 280 height 22
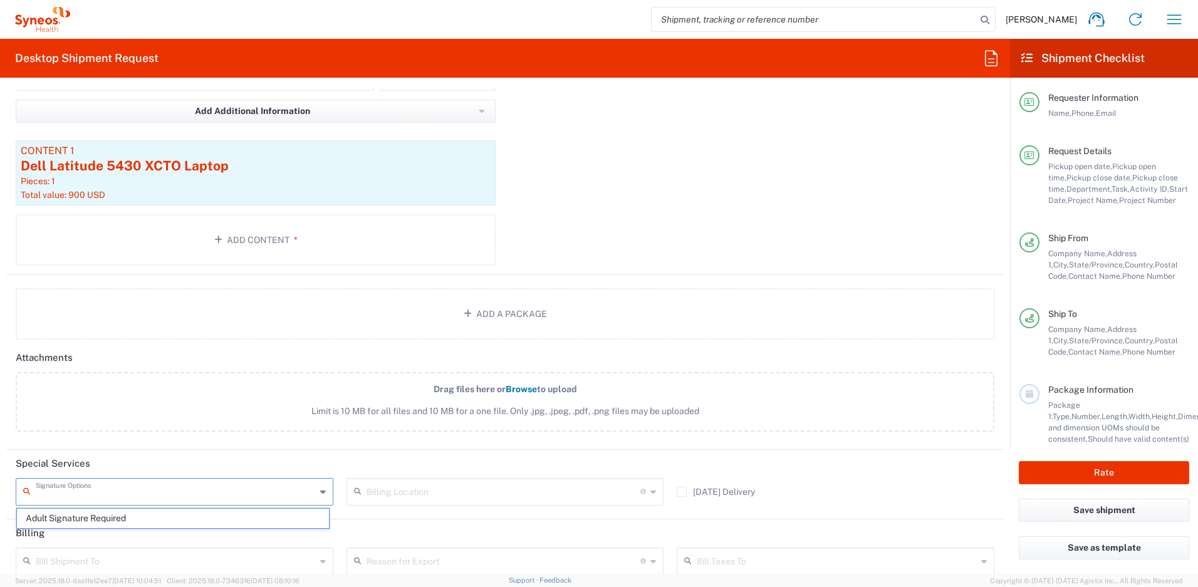
click at [151, 516] on span "Adult Signature Required" at bounding box center [173, 518] width 312 height 19
type input "Adult Signature Required"
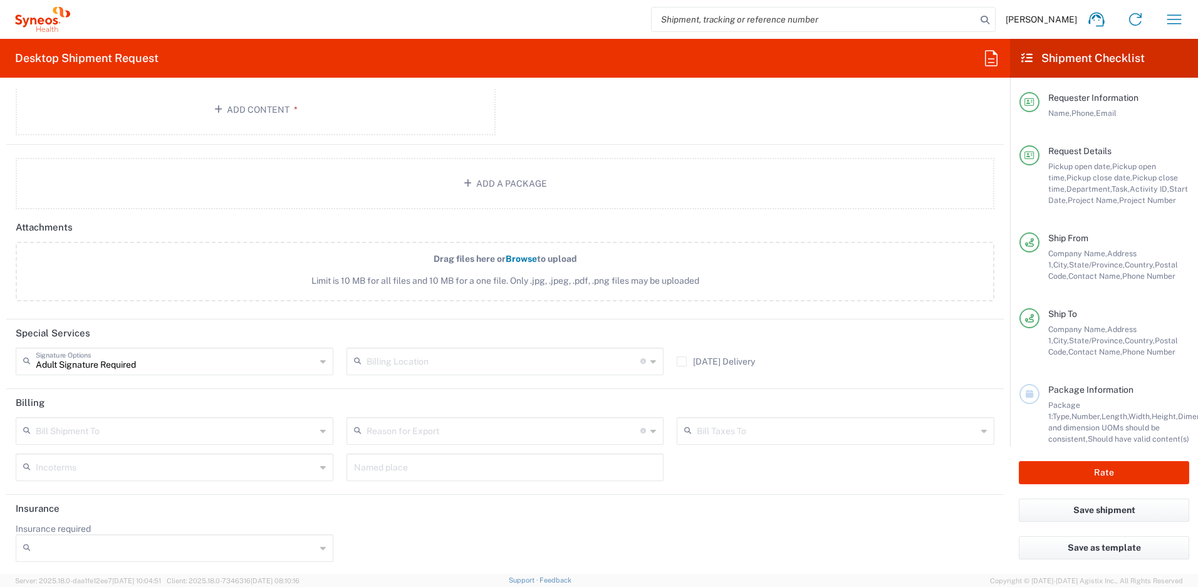
scroll to position [1520, 0]
click at [92, 545] on input "Insurance required" at bounding box center [176, 546] width 280 height 20
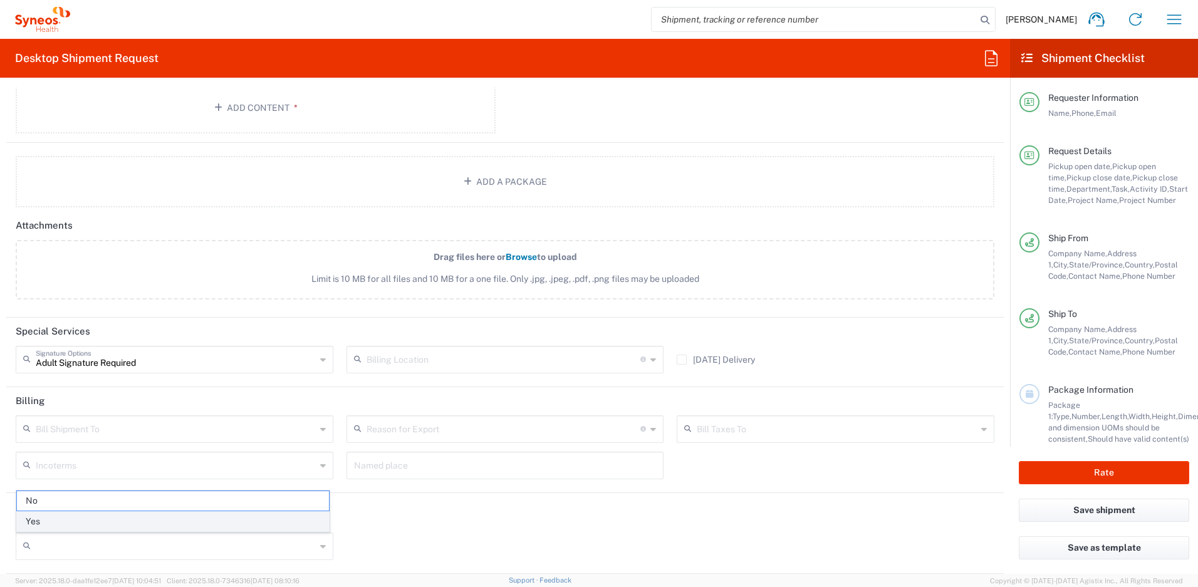
click at [85, 526] on span "Yes" at bounding box center [173, 521] width 312 height 19
type input "Yes"
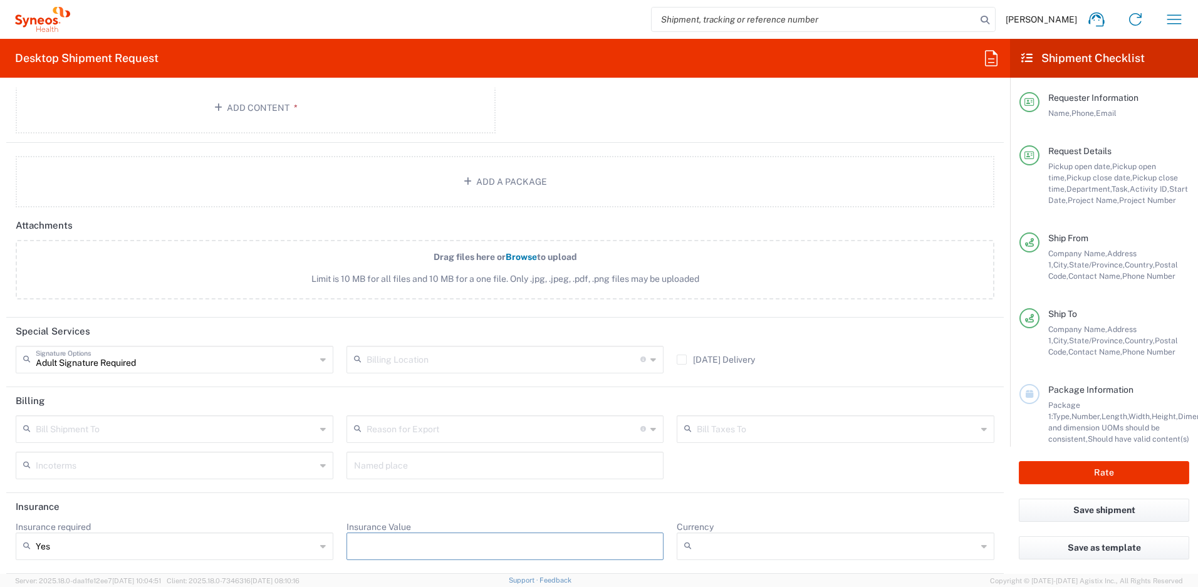
click at [385, 540] on input "Insurance Value" at bounding box center [505, 546] width 303 height 20
type input "900"
click at [700, 548] on input "Currency" at bounding box center [837, 546] width 280 height 20
click at [703, 526] on span "USD" at bounding box center [828, 521] width 312 height 19
type input "USD"
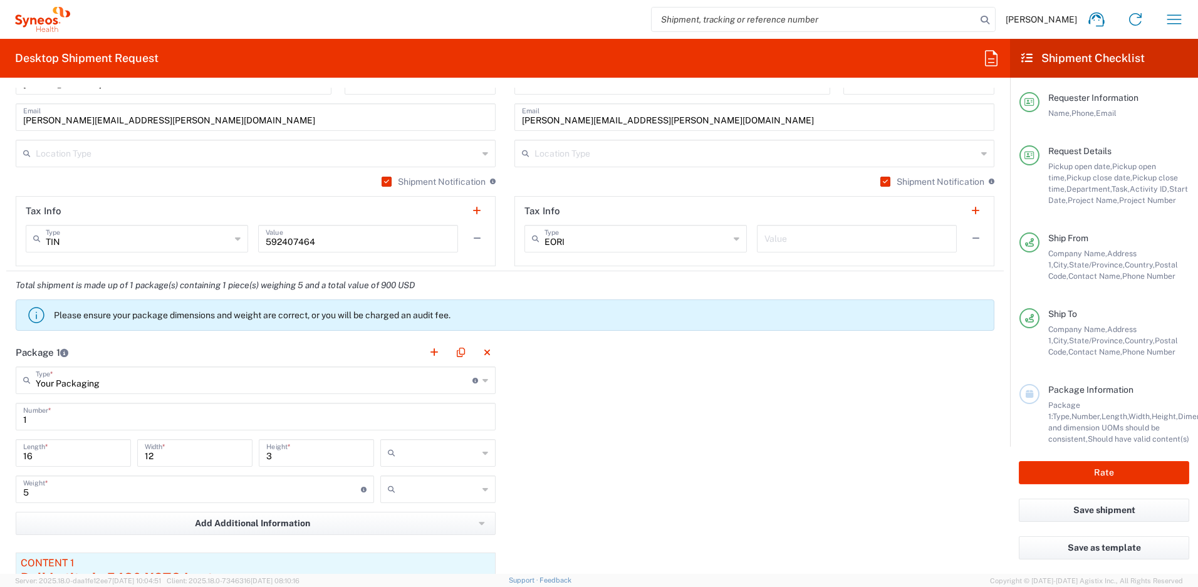
scroll to position [1002, 0]
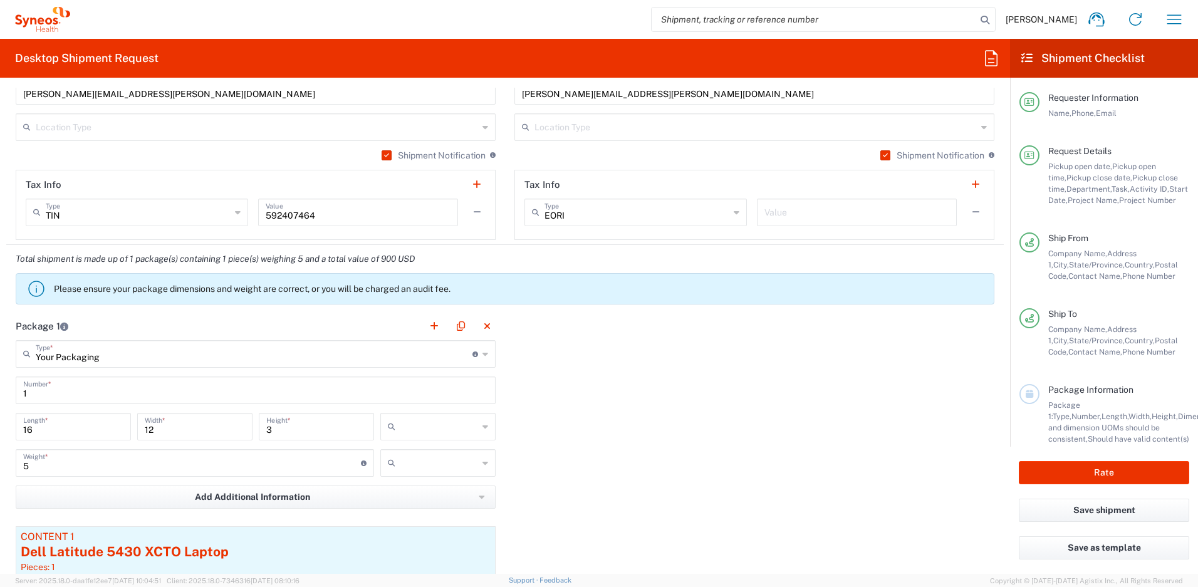
click at [439, 419] on input "text" at bounding box center [439, 427] width 78 height 20
click at [409, 491] on span "in" at bounding box center [434, 495] width 112 height 19
type input "in"
click at [417, 469] on input "text" at bounding box center [439, 463] width 78 height 20
drag, startPoint x: 412, startPoint y: 508, endPoint x: 421, endPoint y: 509, distance: 8.9
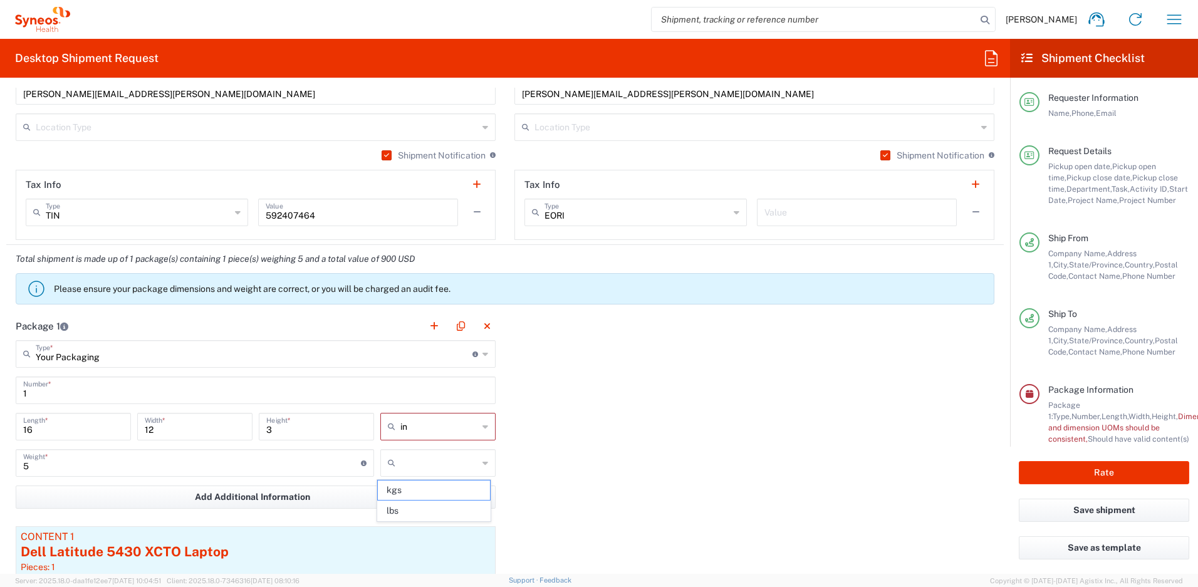
click at [413, 508] on span "lbs" at bounding box center [434, 510] width 112 height 19
type input "lbs"
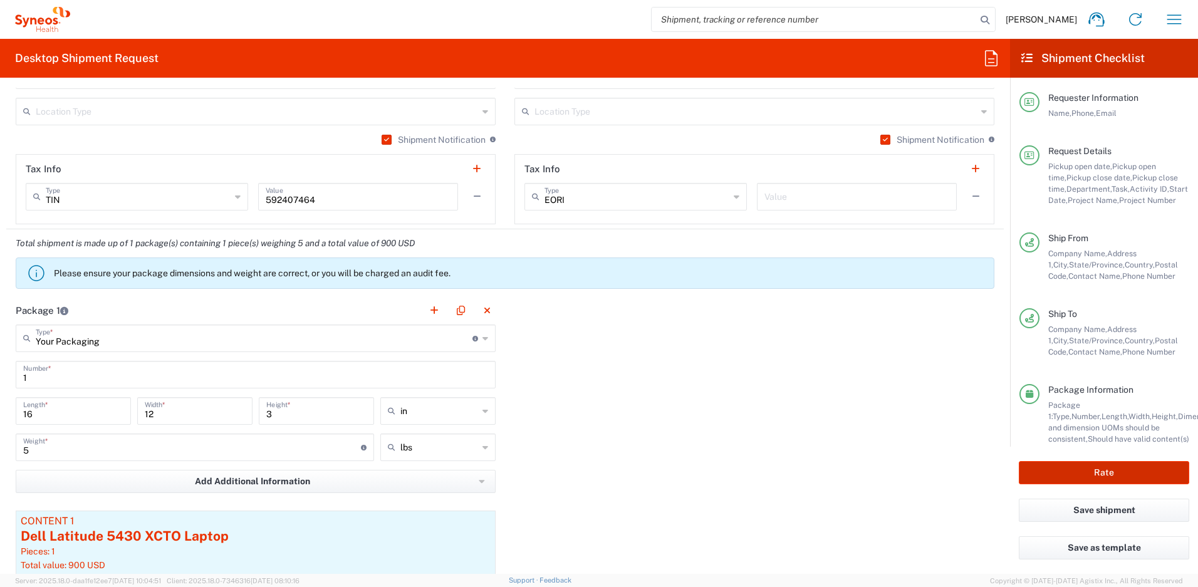
scroll to position [1018, 0]
click at [1090, 478] on button "Rate" at bounding box center [1104, 472] width 170 height 23
type input "4510 DEPARTMENTAL EXPENSE"
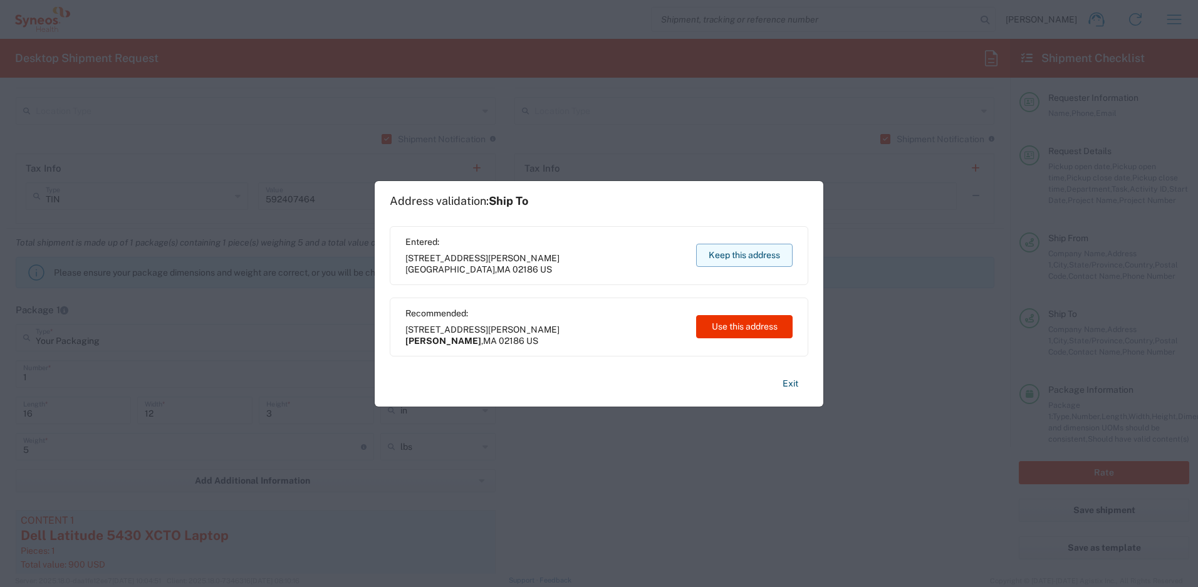
click at [713, 255] on button "Keep this address" at bounding box center [744, 255] width 97 height 23
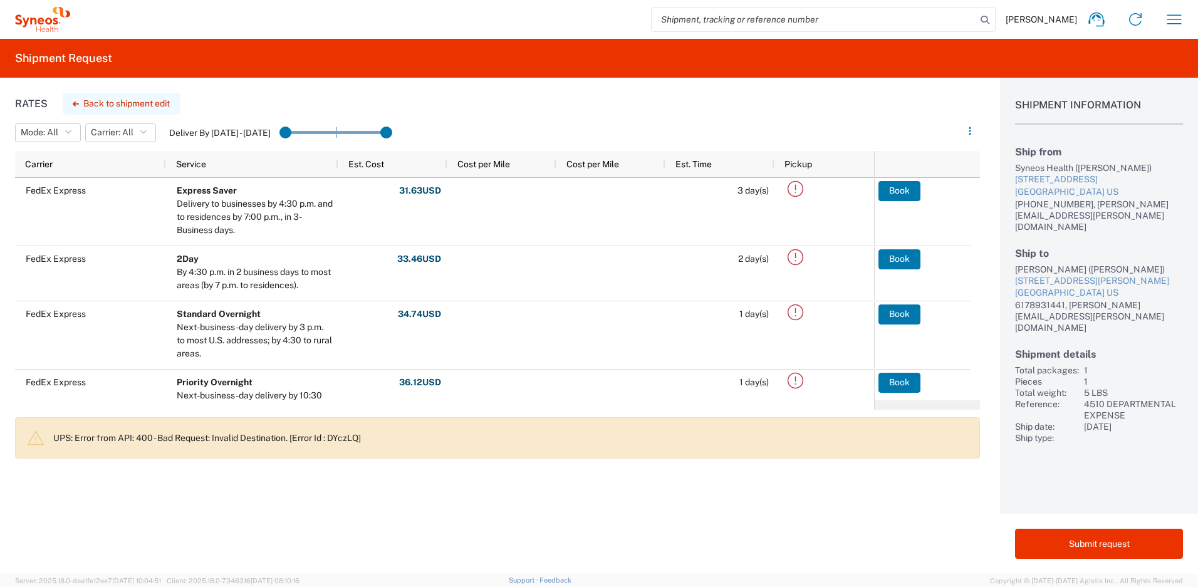
click at [120, 106] on button "Back to shipment edit" at bounding box center [121, 104] width 117 height 22
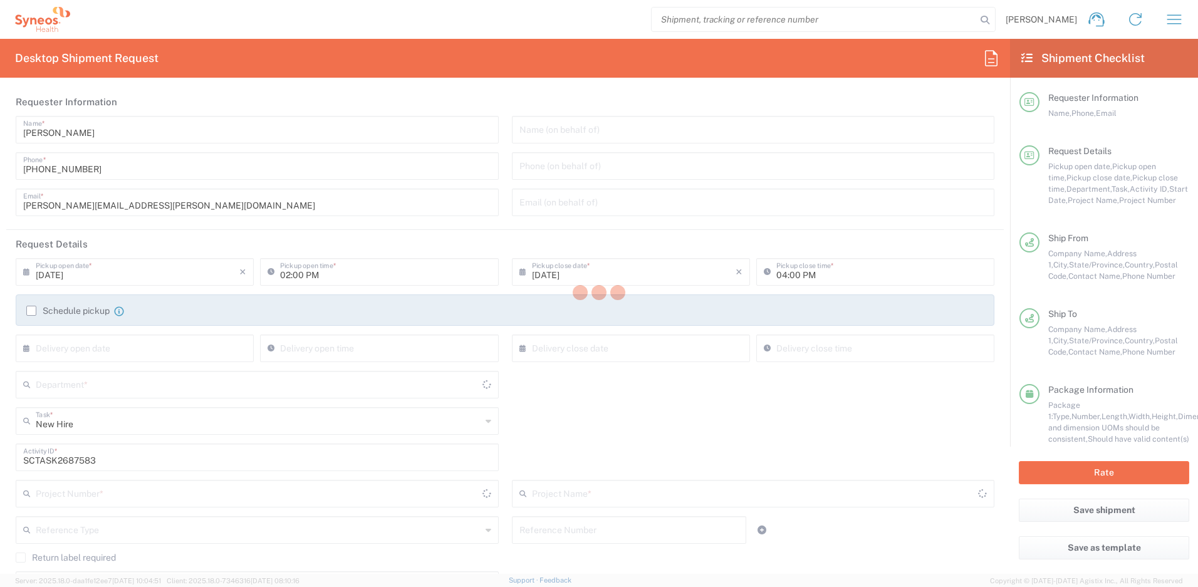
type input "[US_STATE]"
type input "Your Packaging"
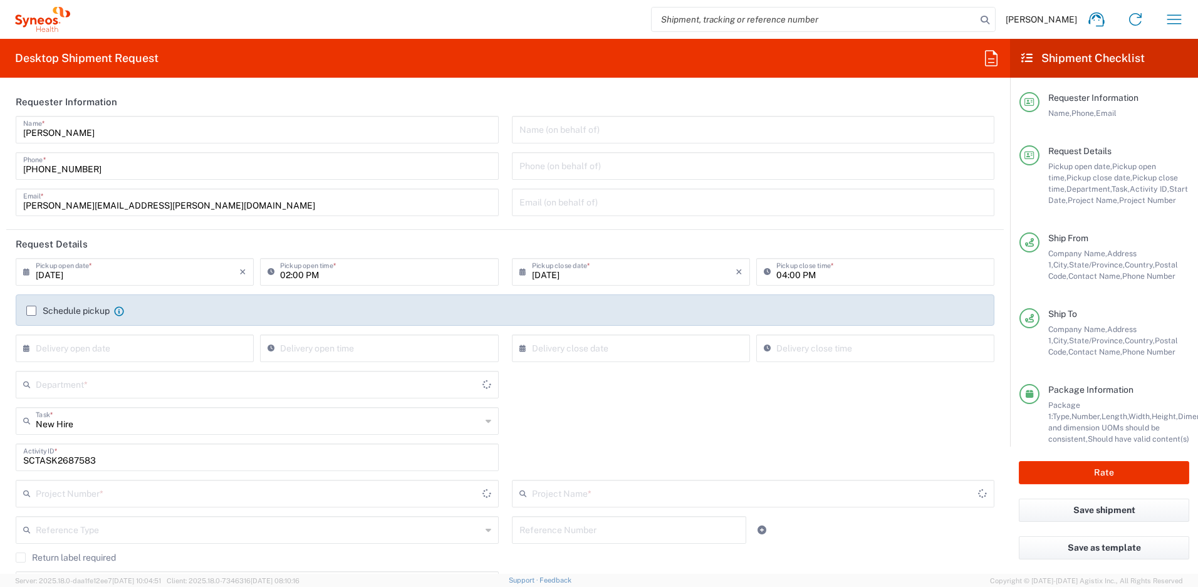
type input "4510 DEPARTMENTAL EXPENSE"
type input "4510"
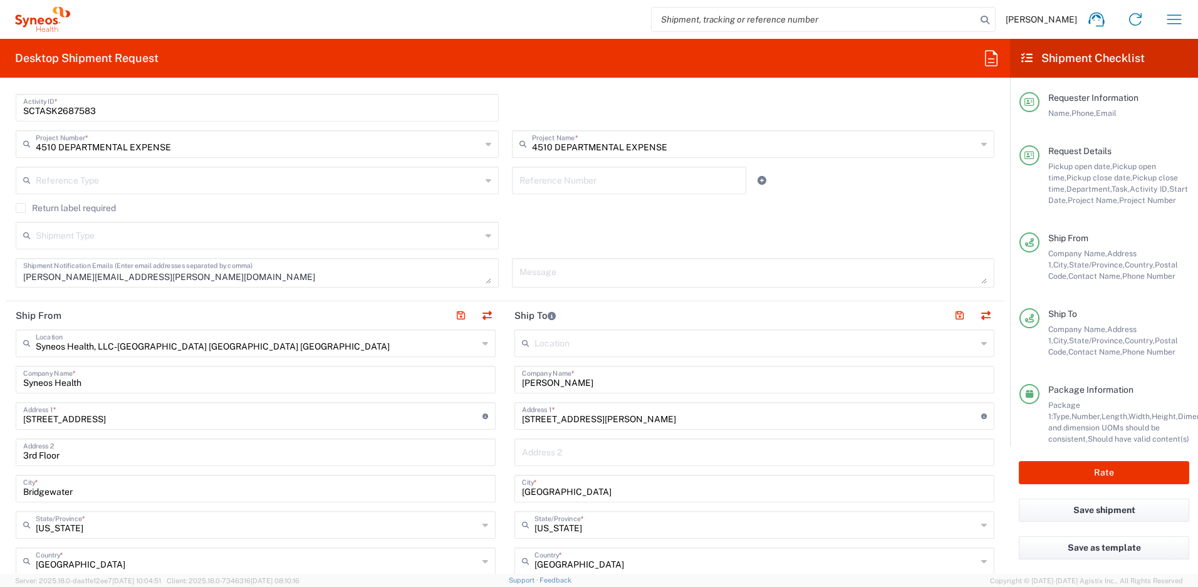
scroll to position [350, 0]
drag, startPoint x: 578, startPoint y: 490, endPoint x: 456, endPoint y: 474, distance: 123.8
click at [456, 474] on div "Ship From Syneos Health, LLC-[GEOGRAPHIC_DATA] [GEOGRAPHIC_DATA] [GEOGRAPHIC_DA…" at bounding box center [505, 581] width 998 height 560
type input "[PERSON_NAME]"
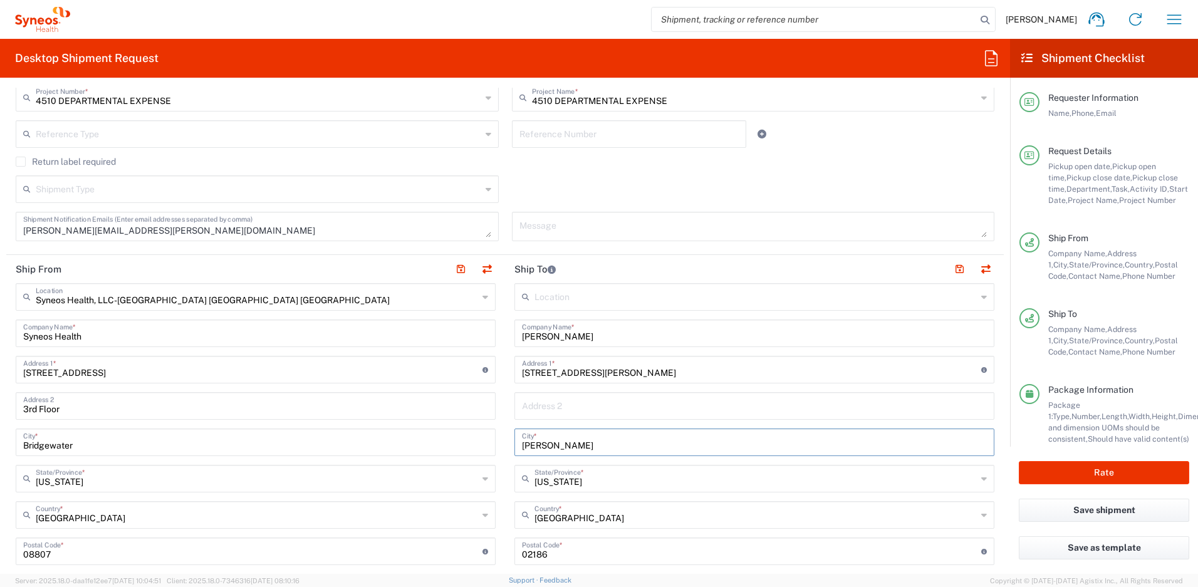
scroll to position [404, 0]
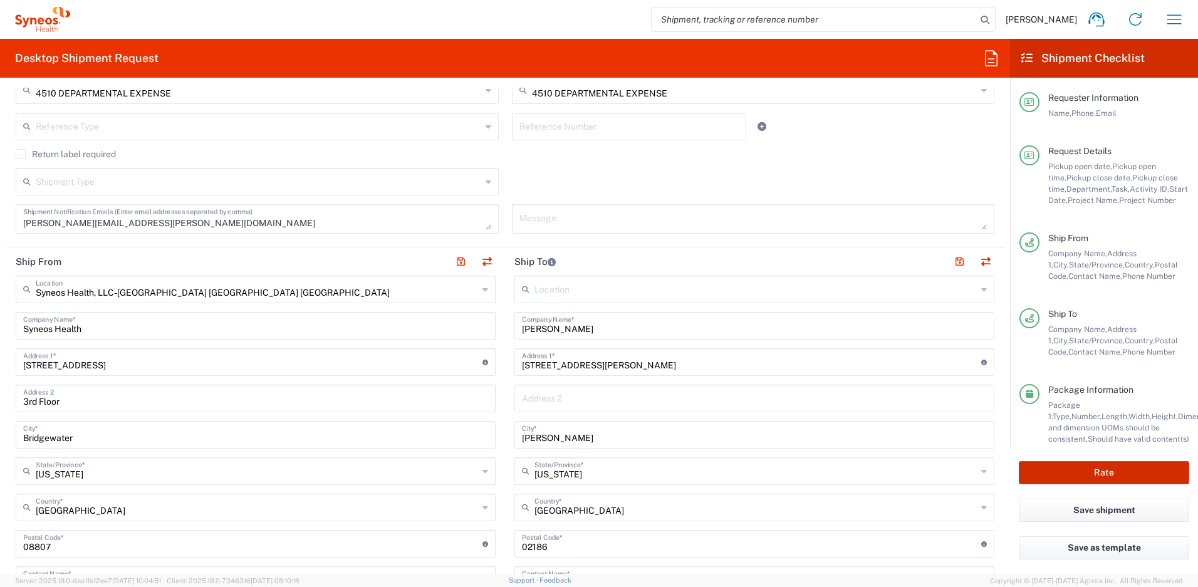
click at [1078, 469] on button "Rate" at bounding box center [1104, 472] width 170 height 23
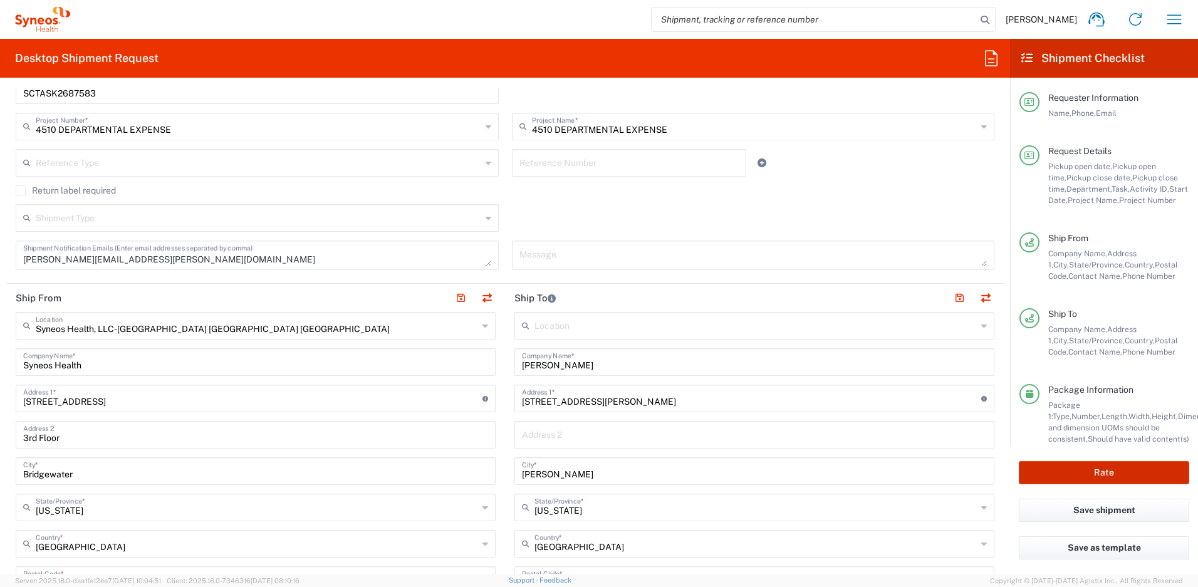
scroll to position [440, 0]
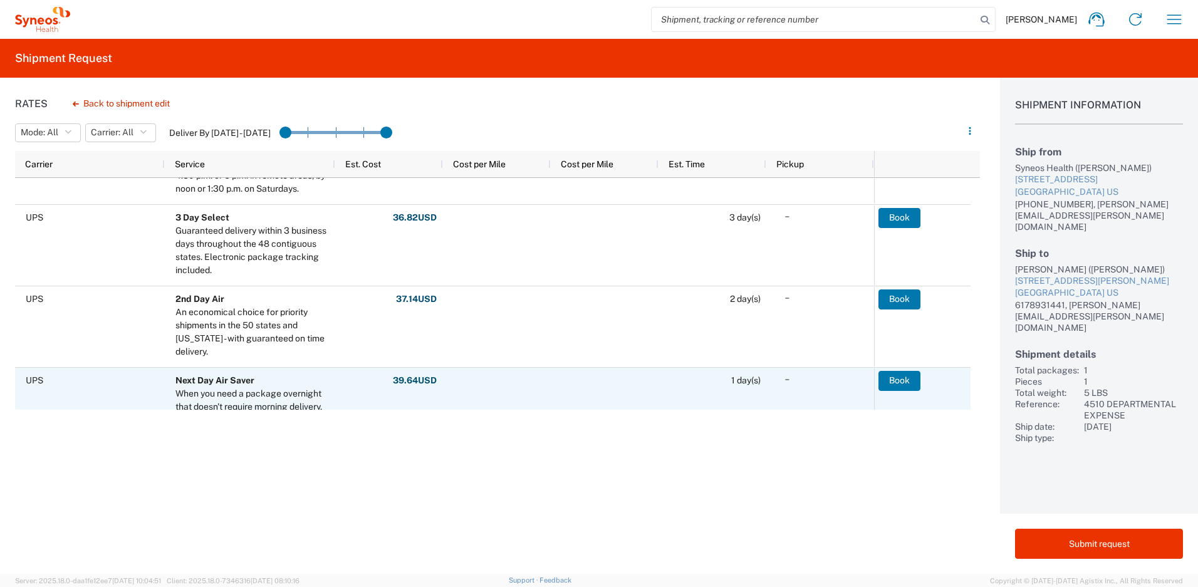
scroll to position [342, 0]
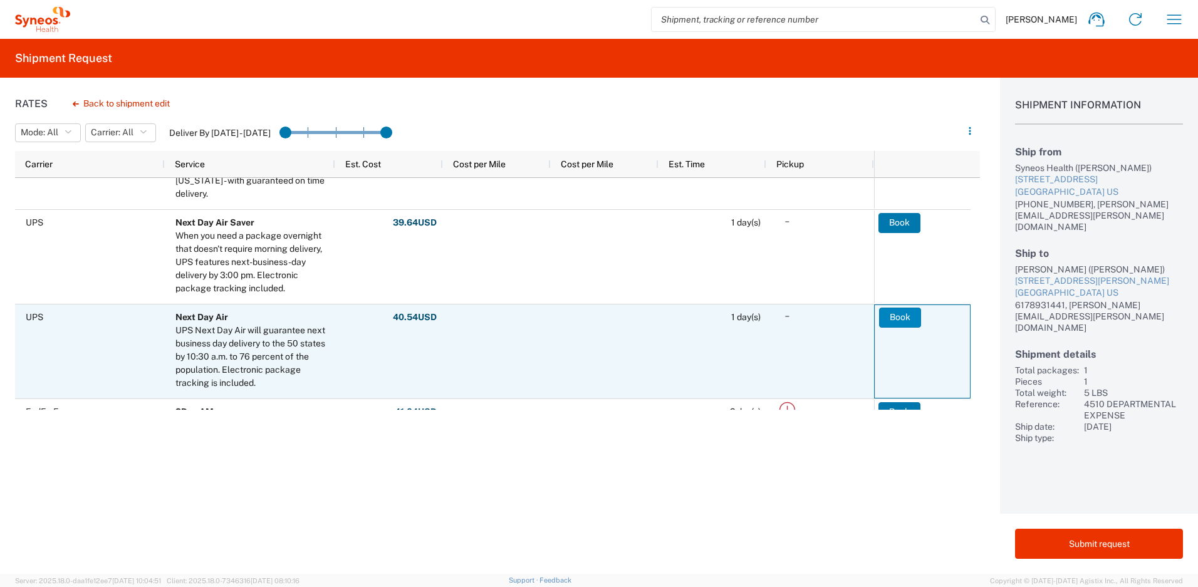
click at [895, 318] on button "Book" at bounding box center [900, 318] width 42 height 20
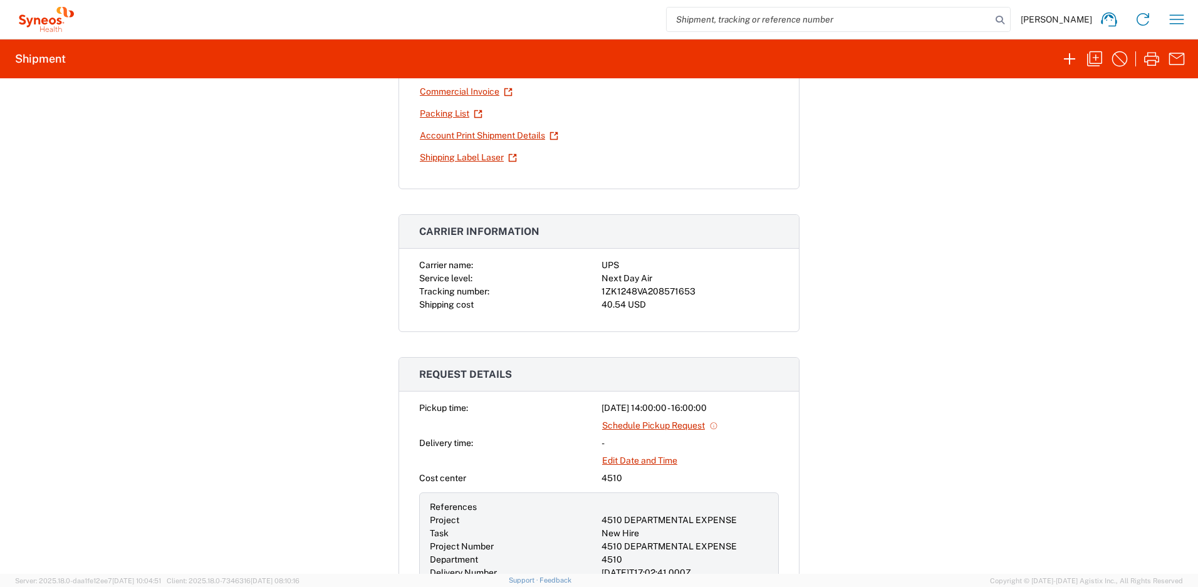
scroll to position [149, 0]
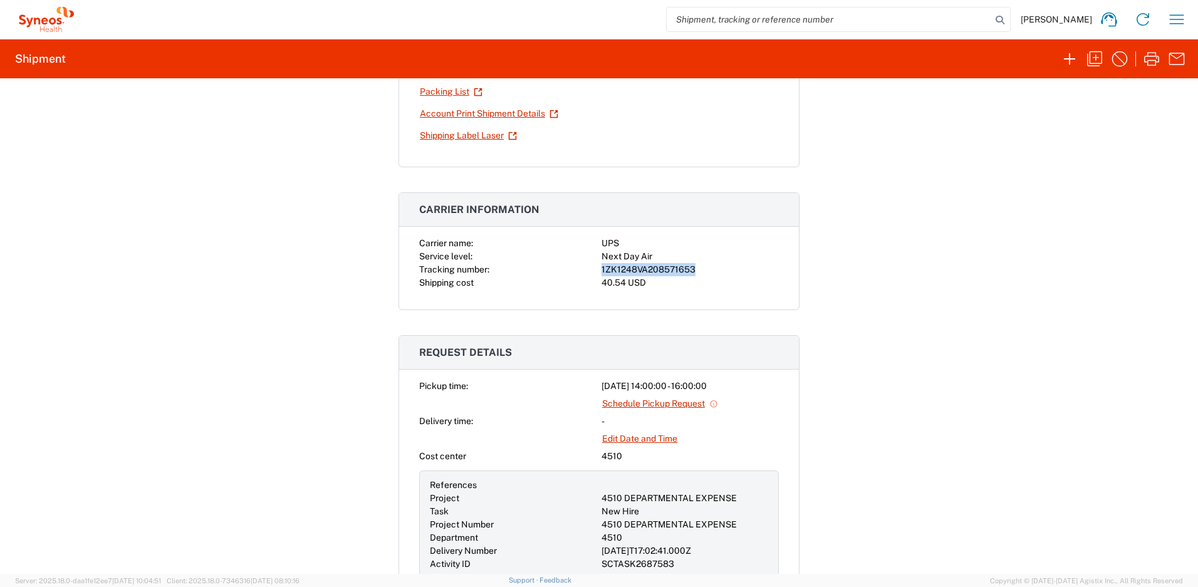
drag, startPoint x: 690, startPoint y: 268, endPoint x: 599, endPoint y: 270, distance: 91.5
click at [602, 271] on div "1ZK1248VA208571653" at bounding box center [690, 269] width 177 height 13
copy div "1ZK1248VA208571653"
click at [1151, 59] on icon "button" at bounding box center [1152, 59] width 20 height 20
